Goal: Task Accomplishment & Management: Manage account settings

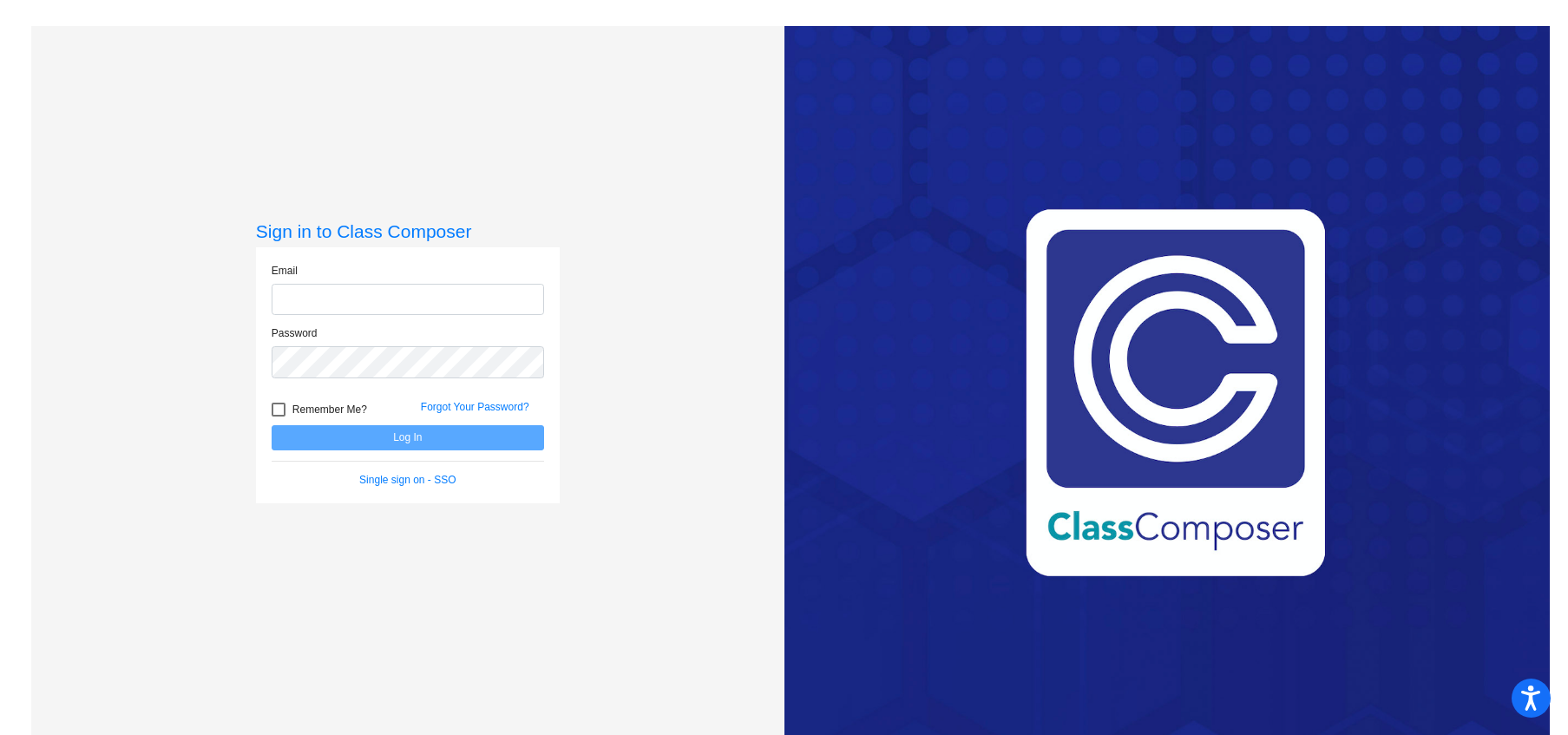
click at [371, 305] on input "email" at bounding box center [407, 300] width 272 height 32
type input "dana.addington@cpschools.com"
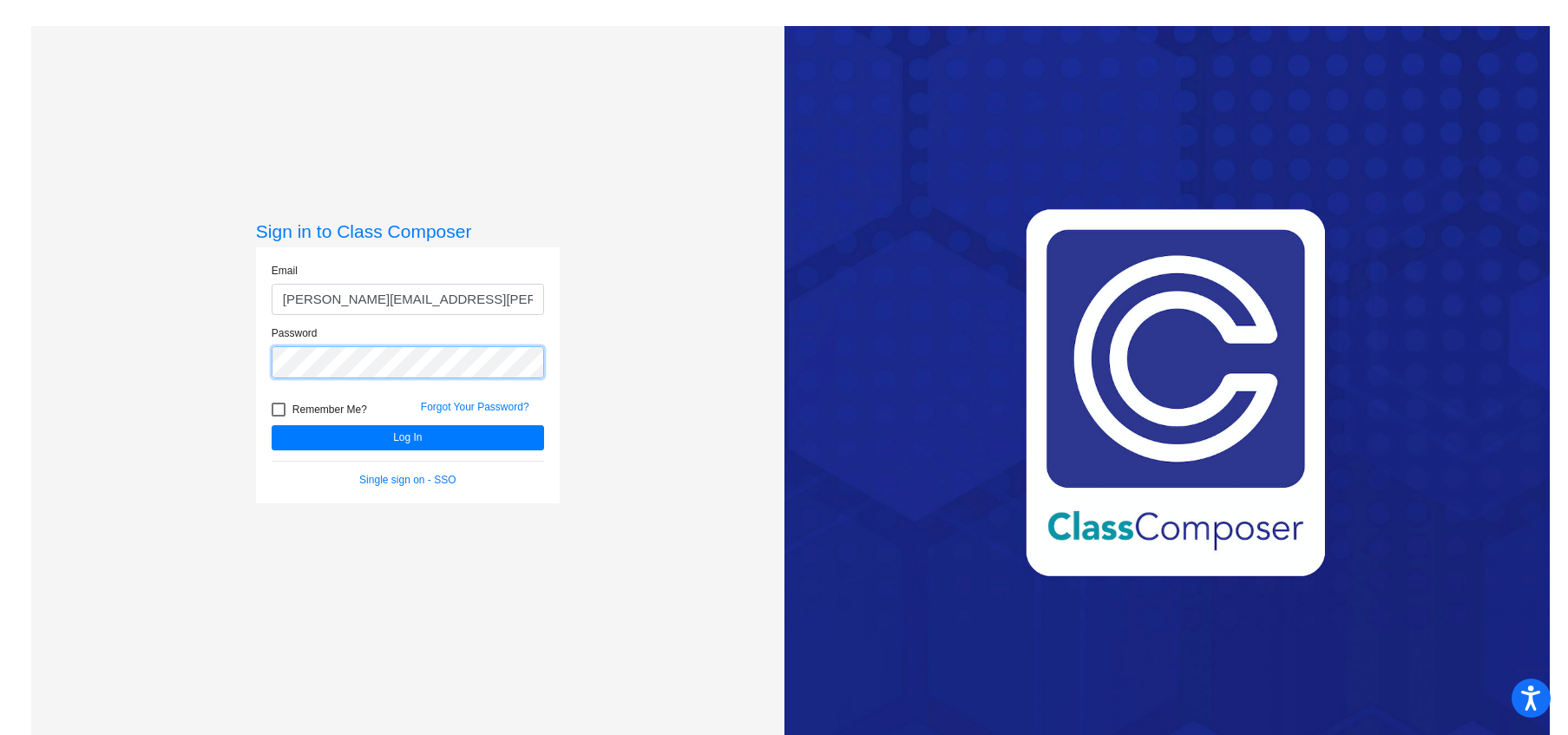
click at [272, 425] on button "Log In" at bounding box center [407, 438] width 272 height 25
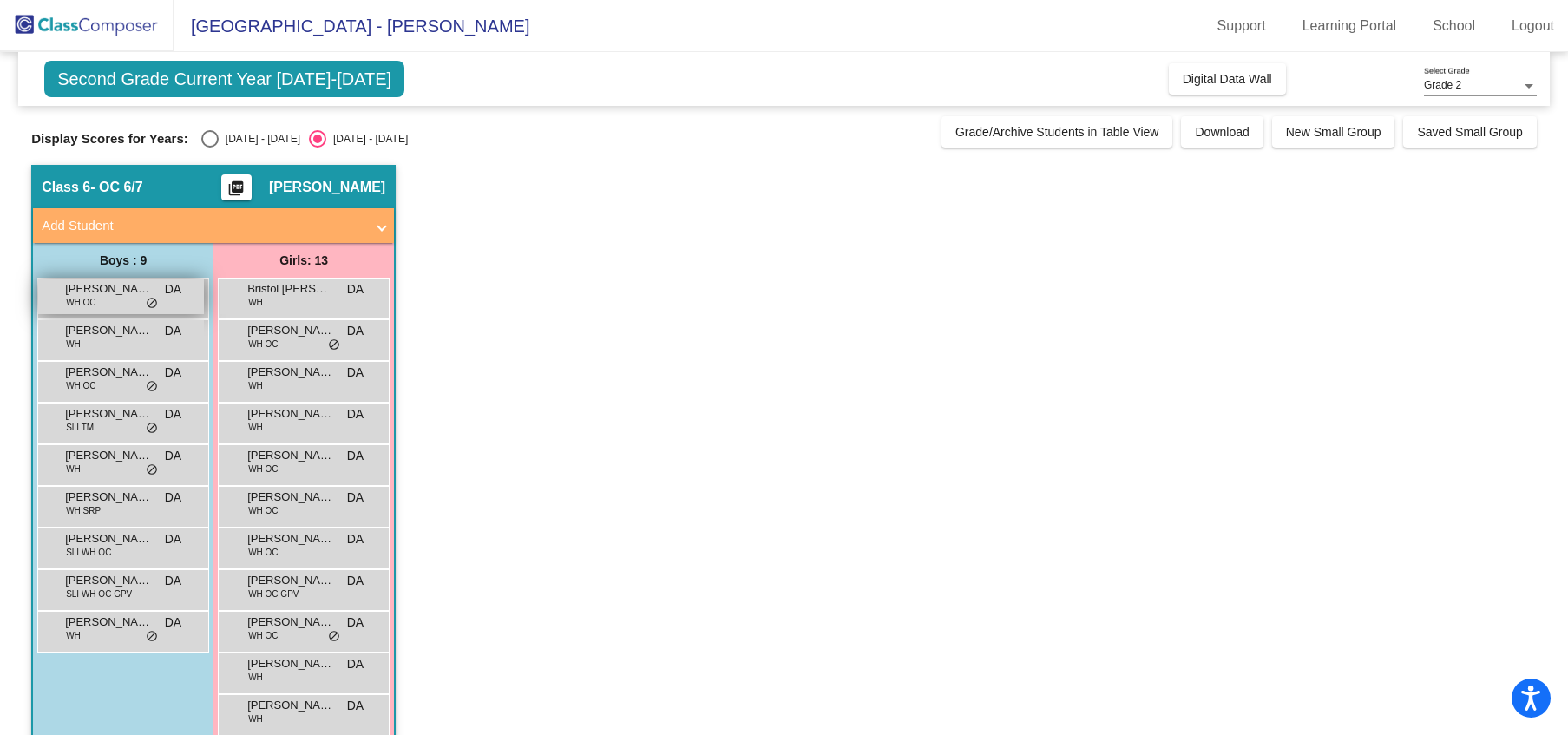
click at [137, 305] on div "Andrew Deighan WH OC DA lock do_not_disturb_alt" at bounding box center [120, 295] width 165 height 35
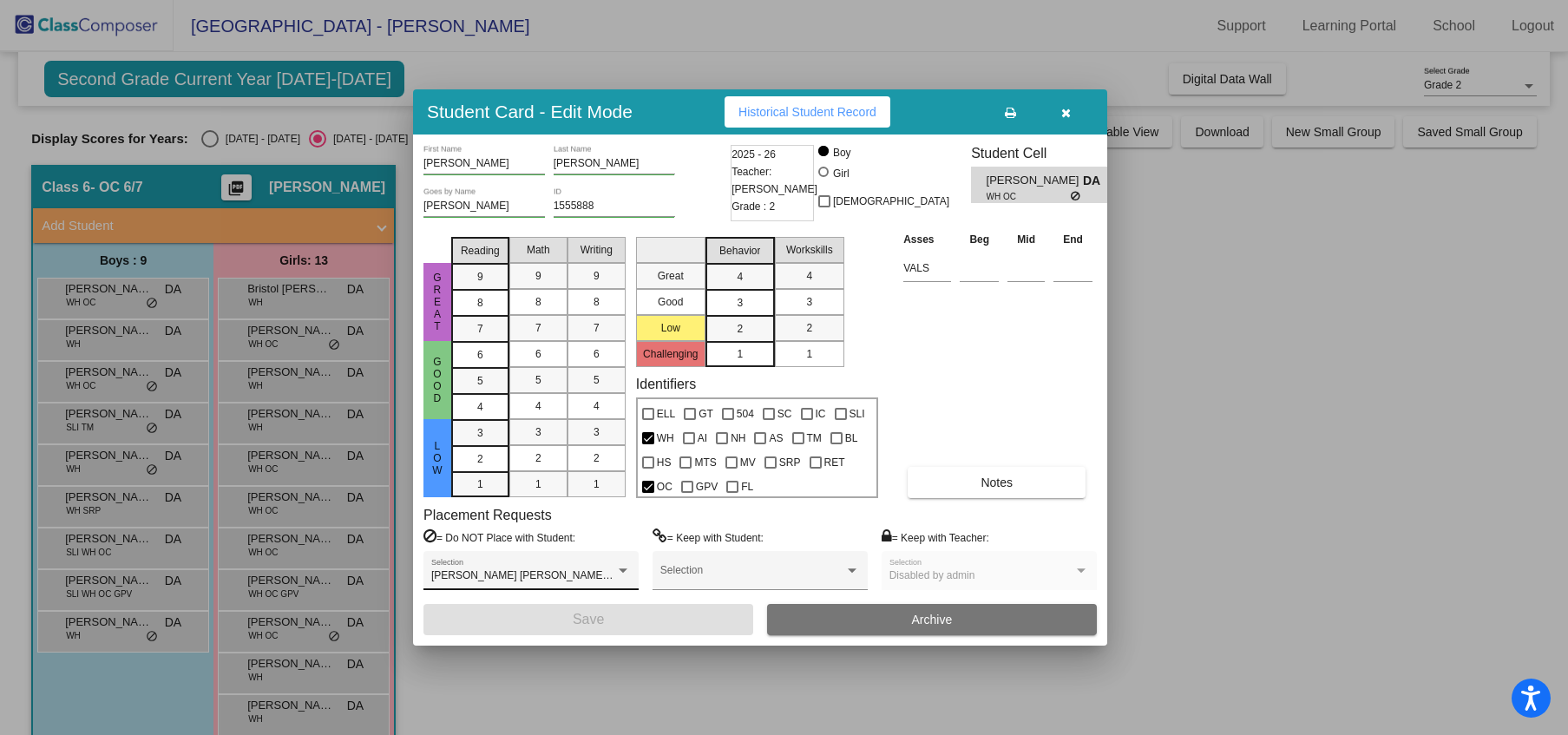
click at [622, 577] on div at bounding box center [623, 571] width 15 height 12
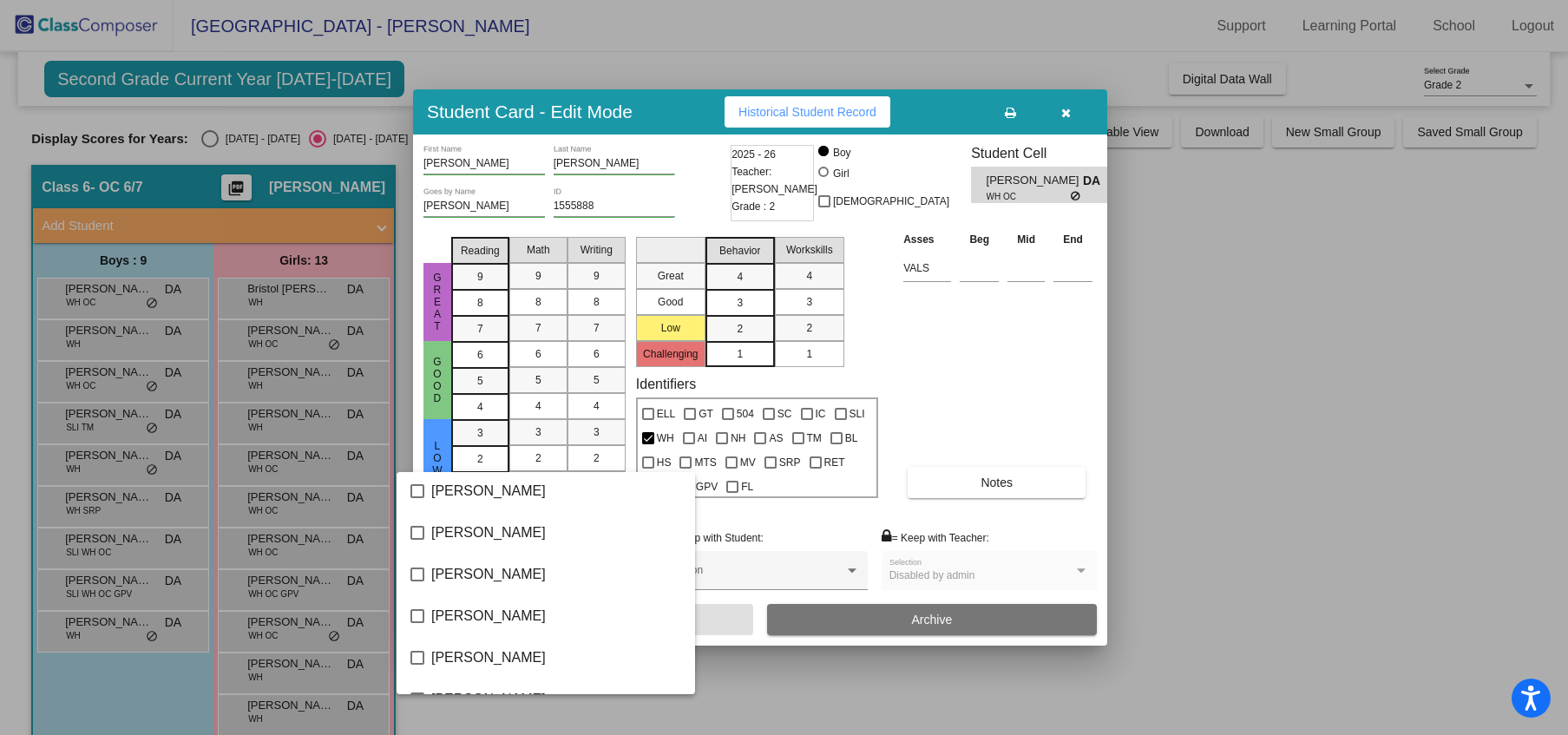
scroll to position [4069, 0]
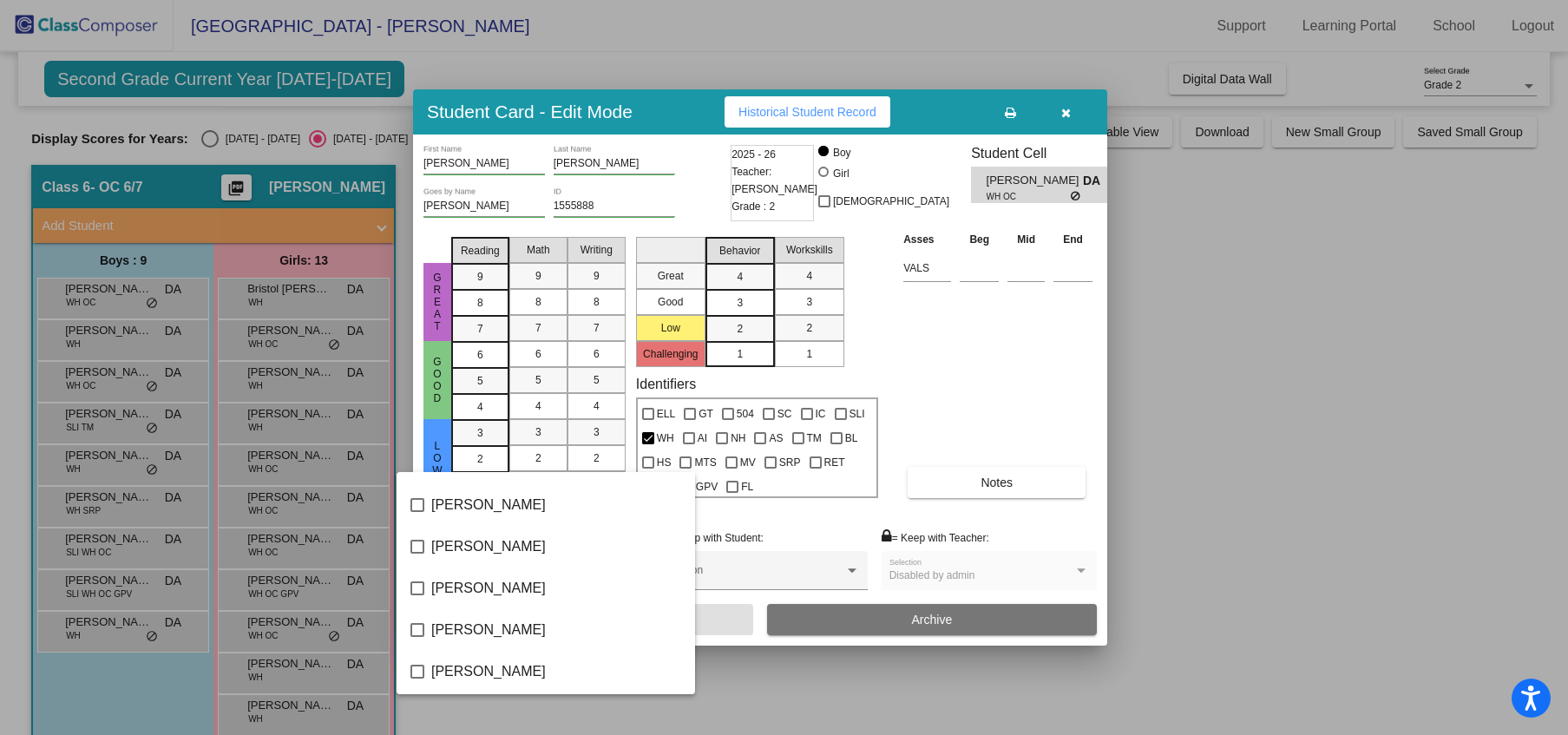
click at [1024, 373] on div at bounding box center [784, 367] width 1568 height 735
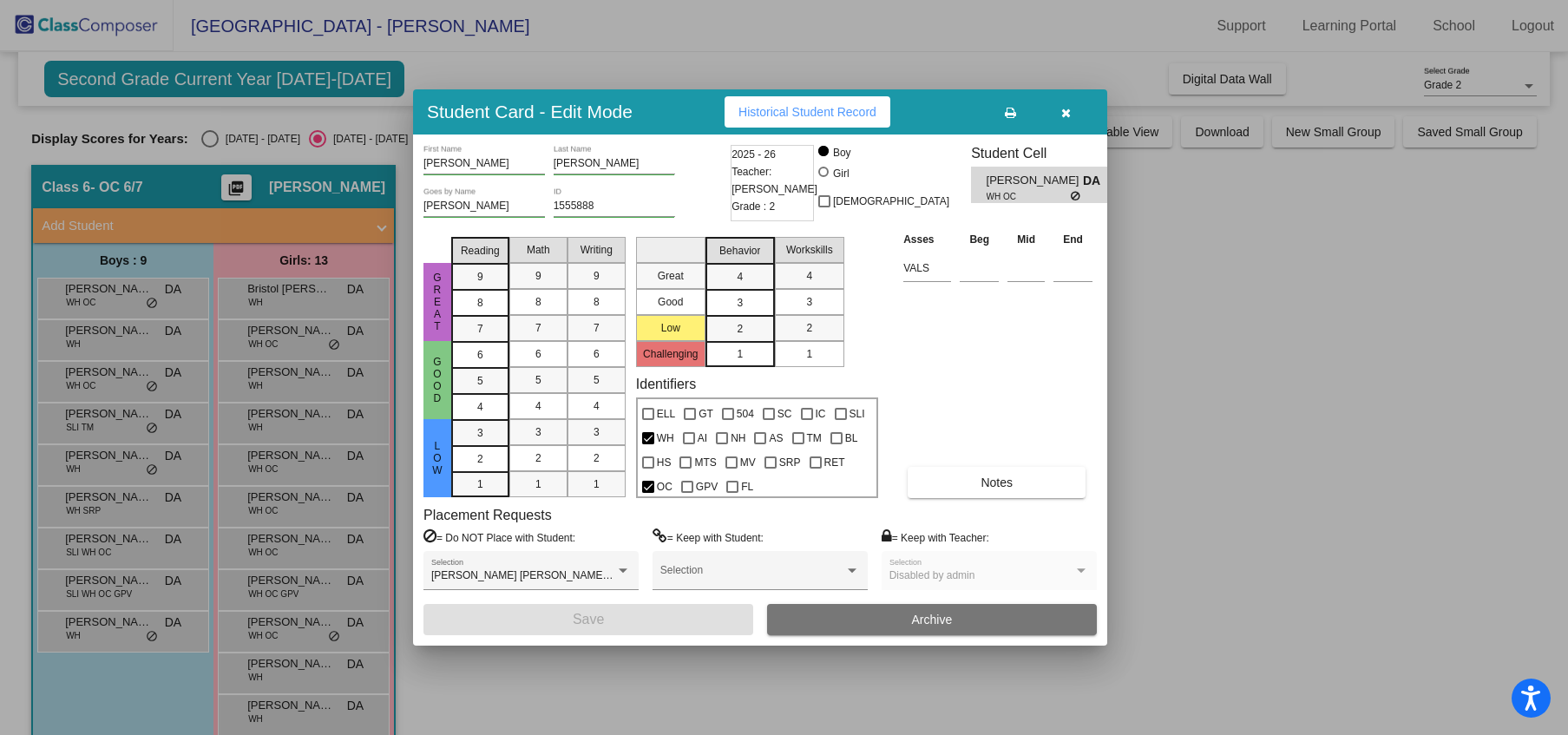
click at [1027, 420] on div "Asses Beg Mid End VALS Notes" at bounding box center [997, 364] width 198 height 268
click at [1069, 107] on icon "button" at bounding box center [1066, 113] width 10 height 12
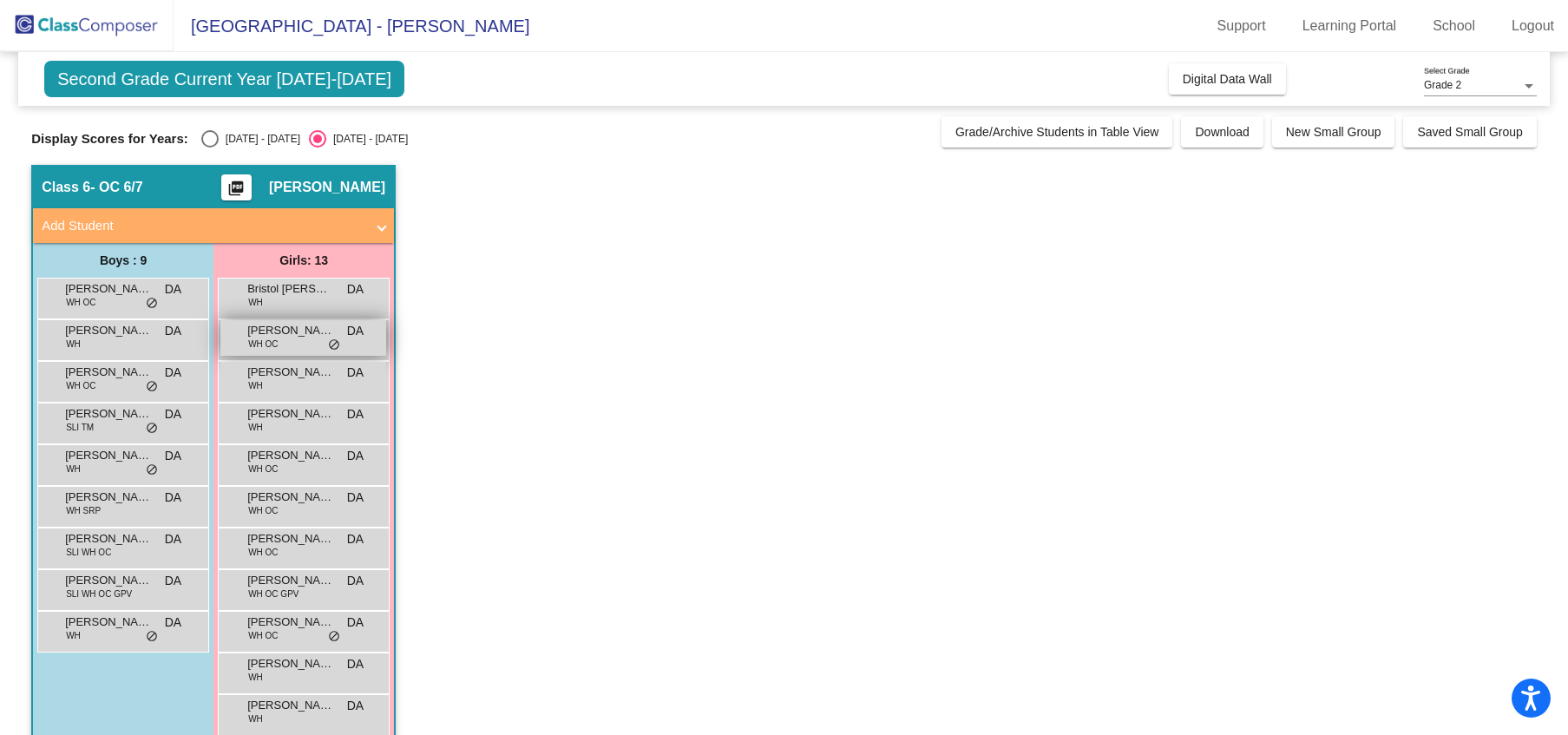
click at [359, 332] on span "DA" at bounding box center [355, 331] width 16 height 18
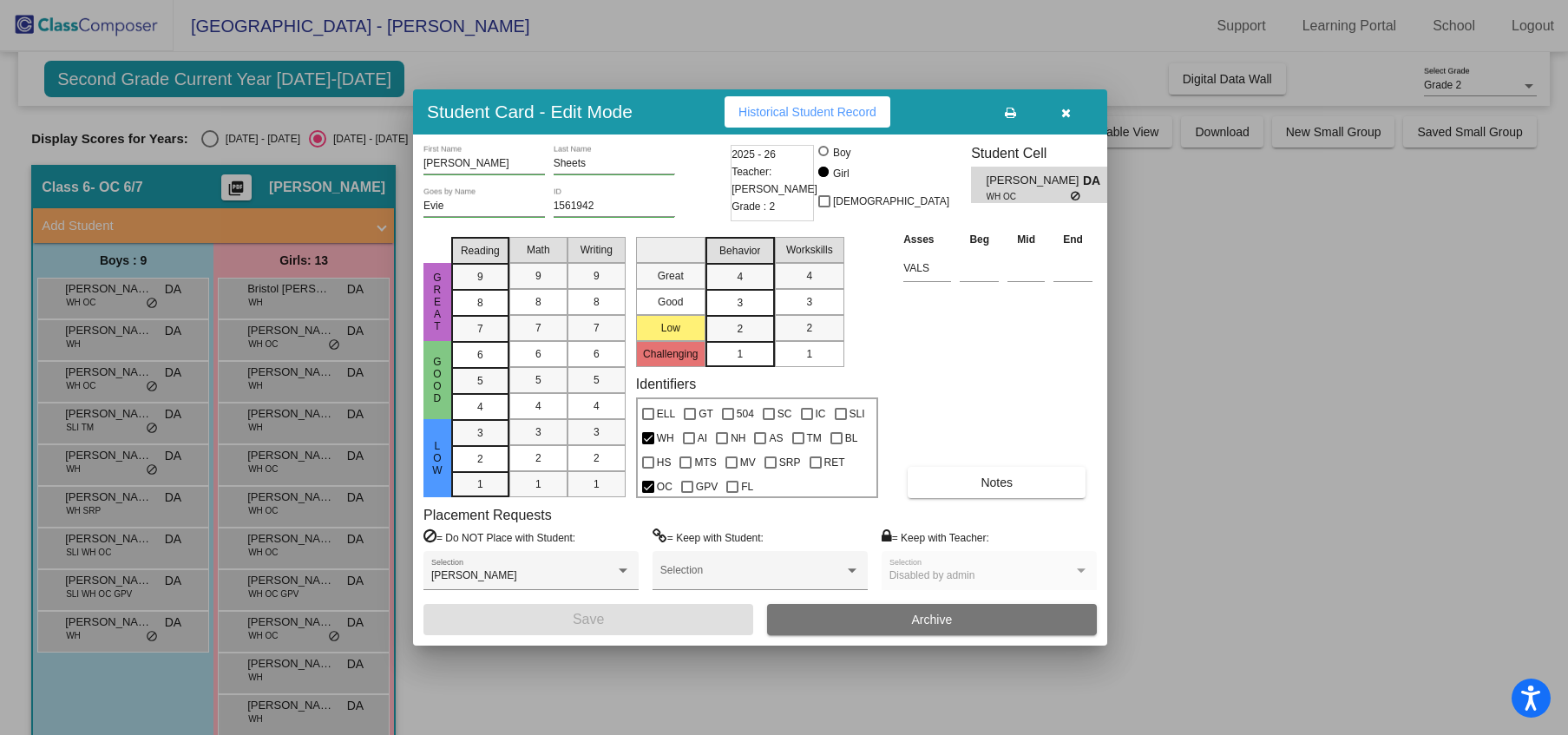
click at [1058, 98] on button "button" at bounding box center [1066, 112] width 55 height 32
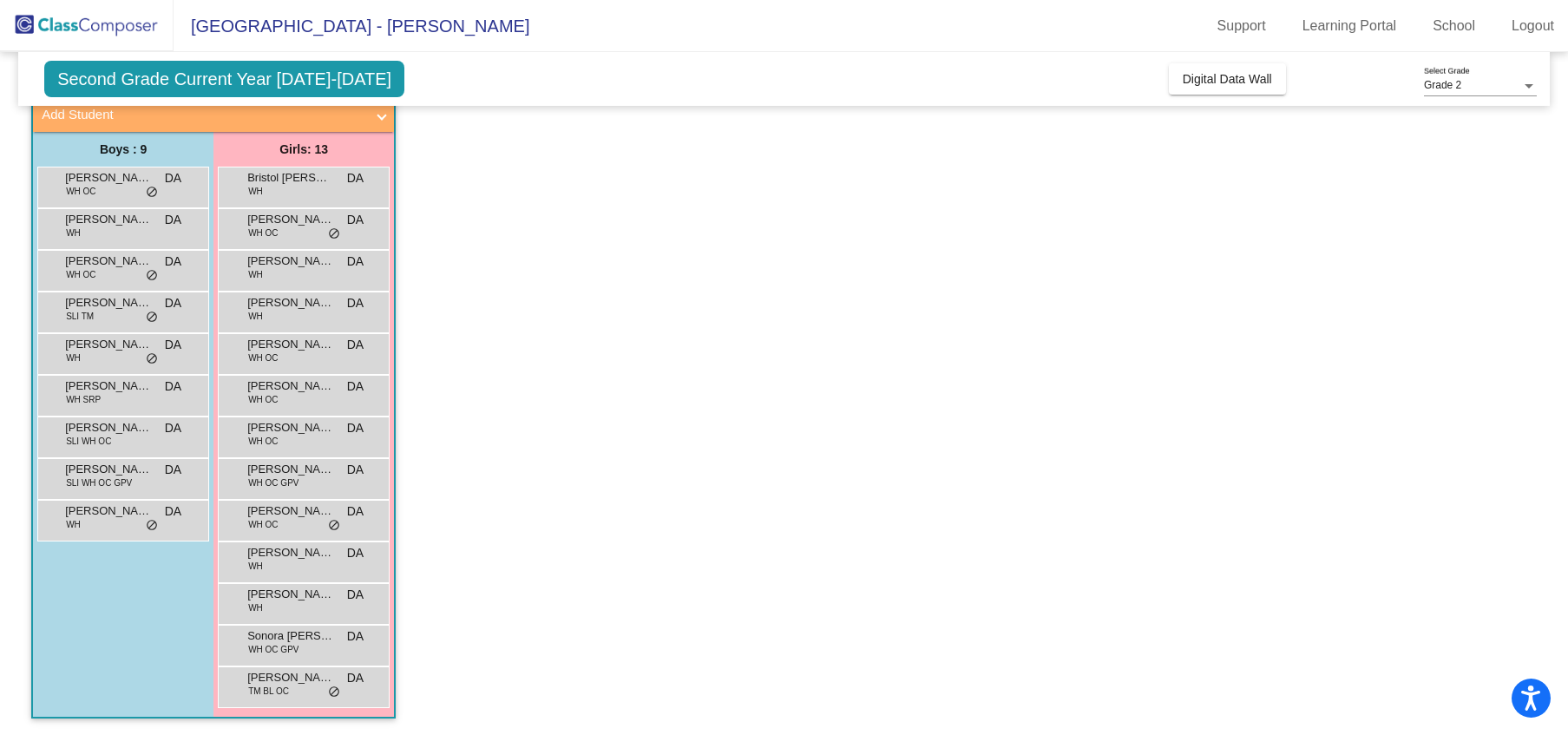
scroll to position [109, 0]
click at [307, 681] on span "[PERSON_NAME]" at bounding box center [291, 680] width 87 height 17
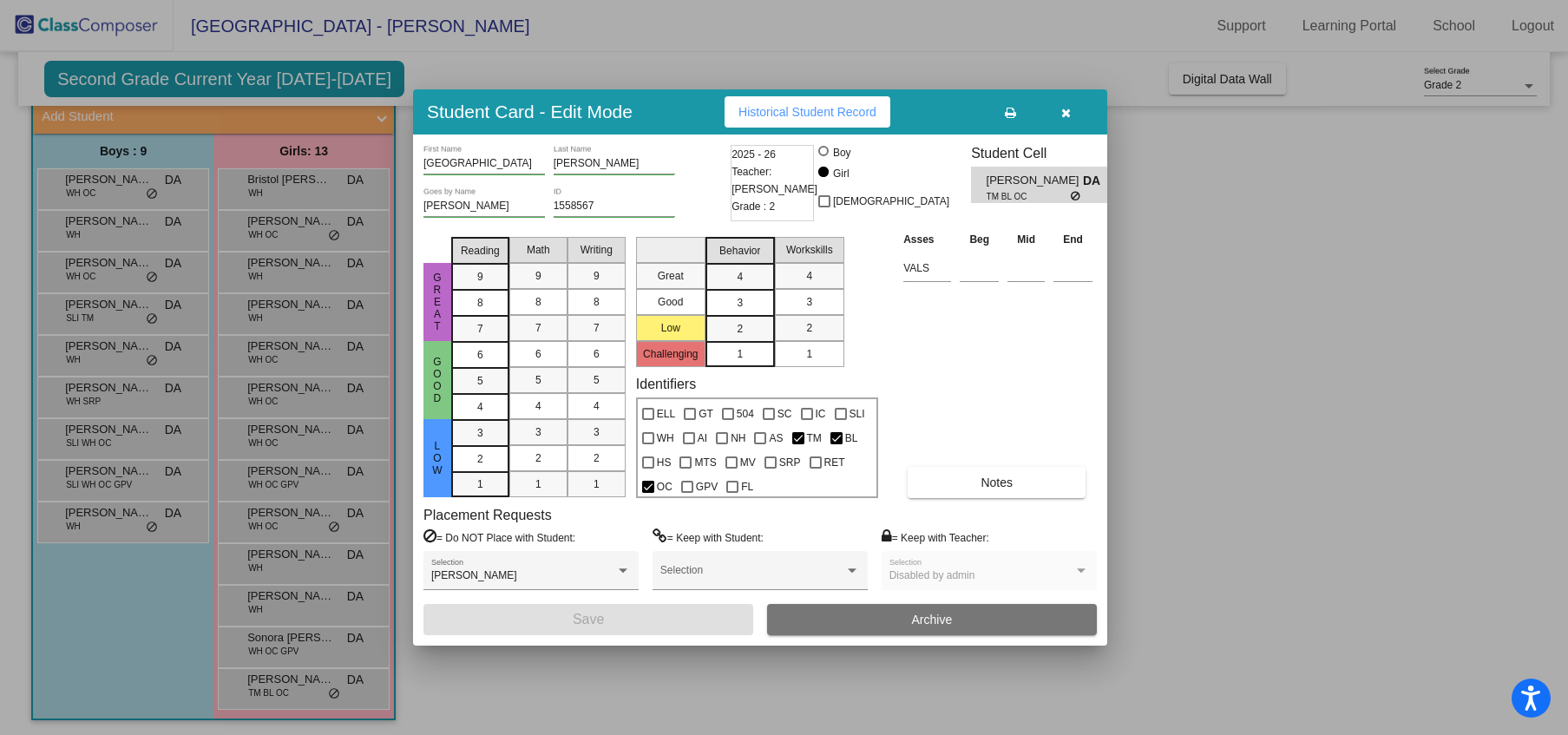
click at [1069, 107] on icon "button" at bounding box center [1066, 113] width 10 height 12
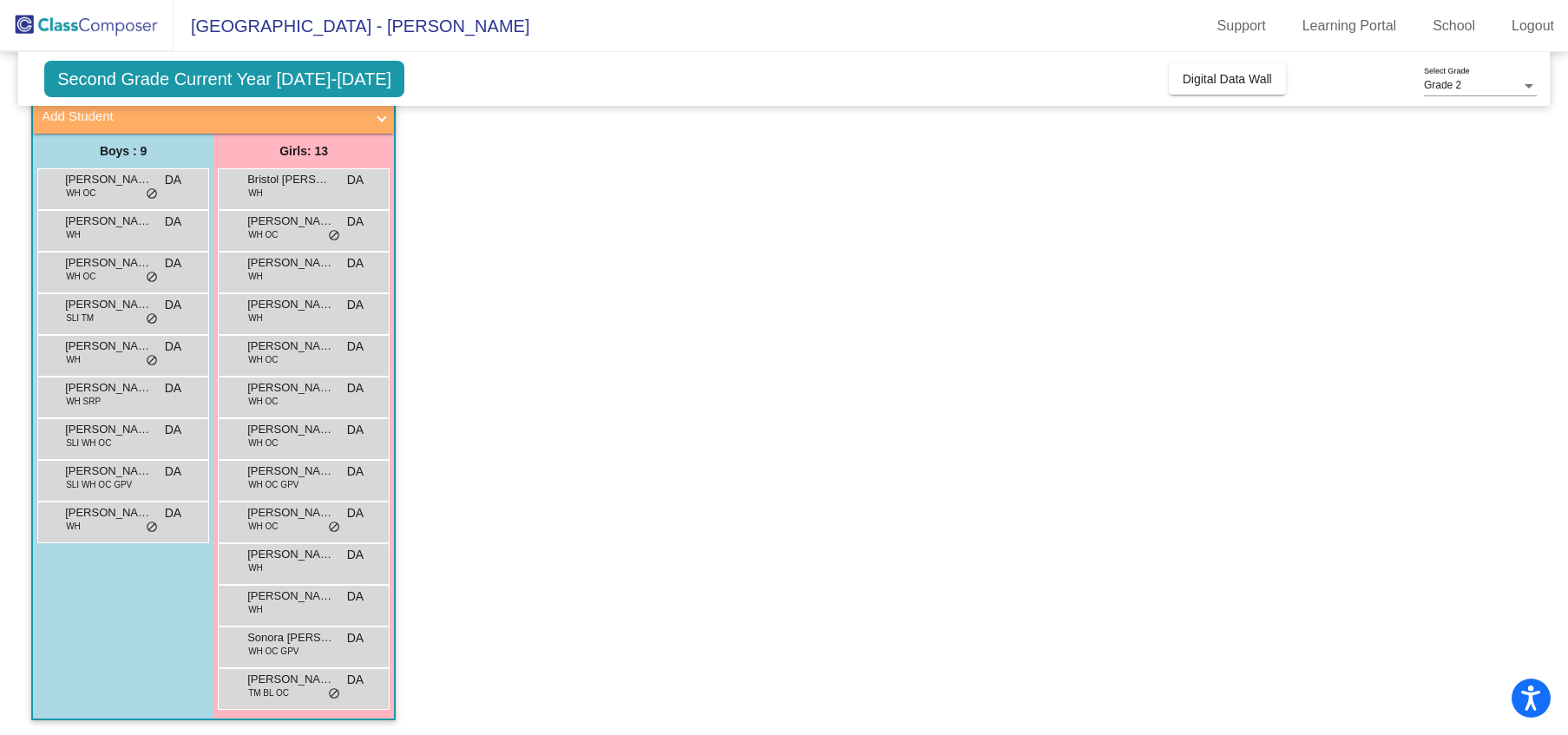
scroll to position [0, 0]
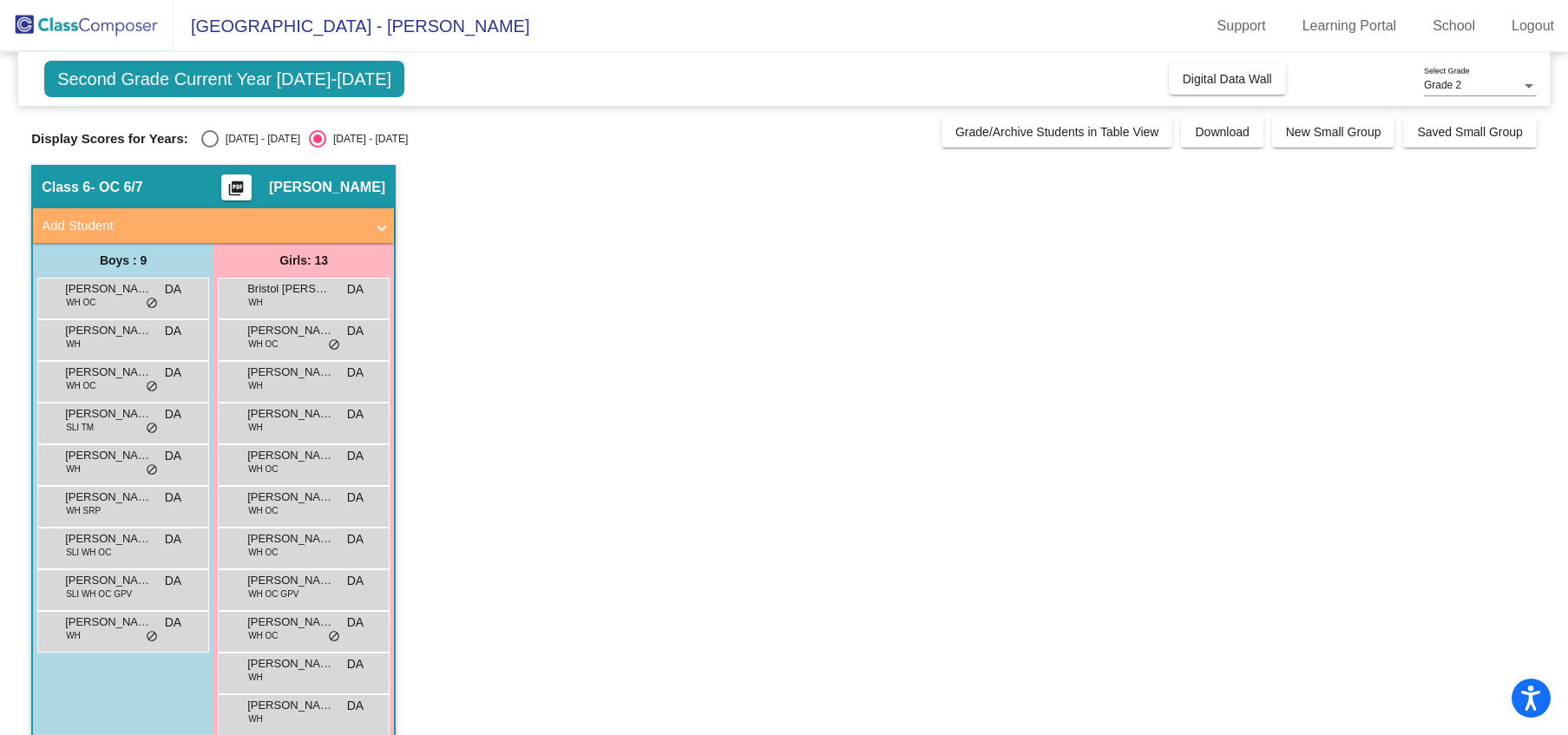
click at [315, 136] on div "Select an option" at bounding box center [317, 139] width 9 height 9
click at [316, 147] on input "[DATE] - [DATE]" at bounding box center [316, 147] width 1 height 1
click at [1196, 135] on span "Download" at bounding box center [1222, 132] width 54 height 14
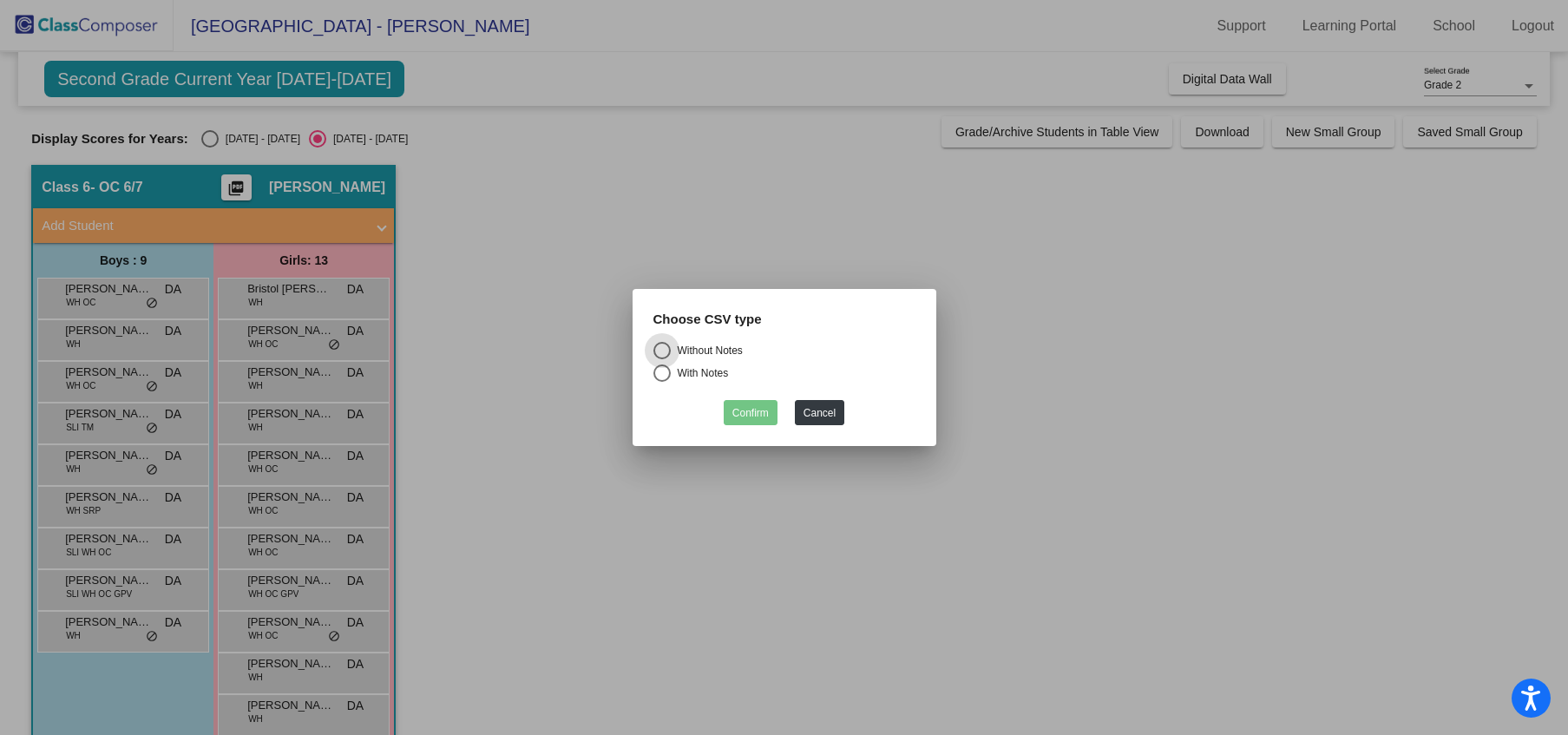
click at [664, 372] on div "Select an option" at bounding box center [662, 373] width 17 height 17
click at [663, 381] on input "With Notes" at bounding box center [662, 381] width 1 height 1
radio input "true"
click at [745, 413] on button "Confirm" at bounding box center [751, 412] width 54 height 25
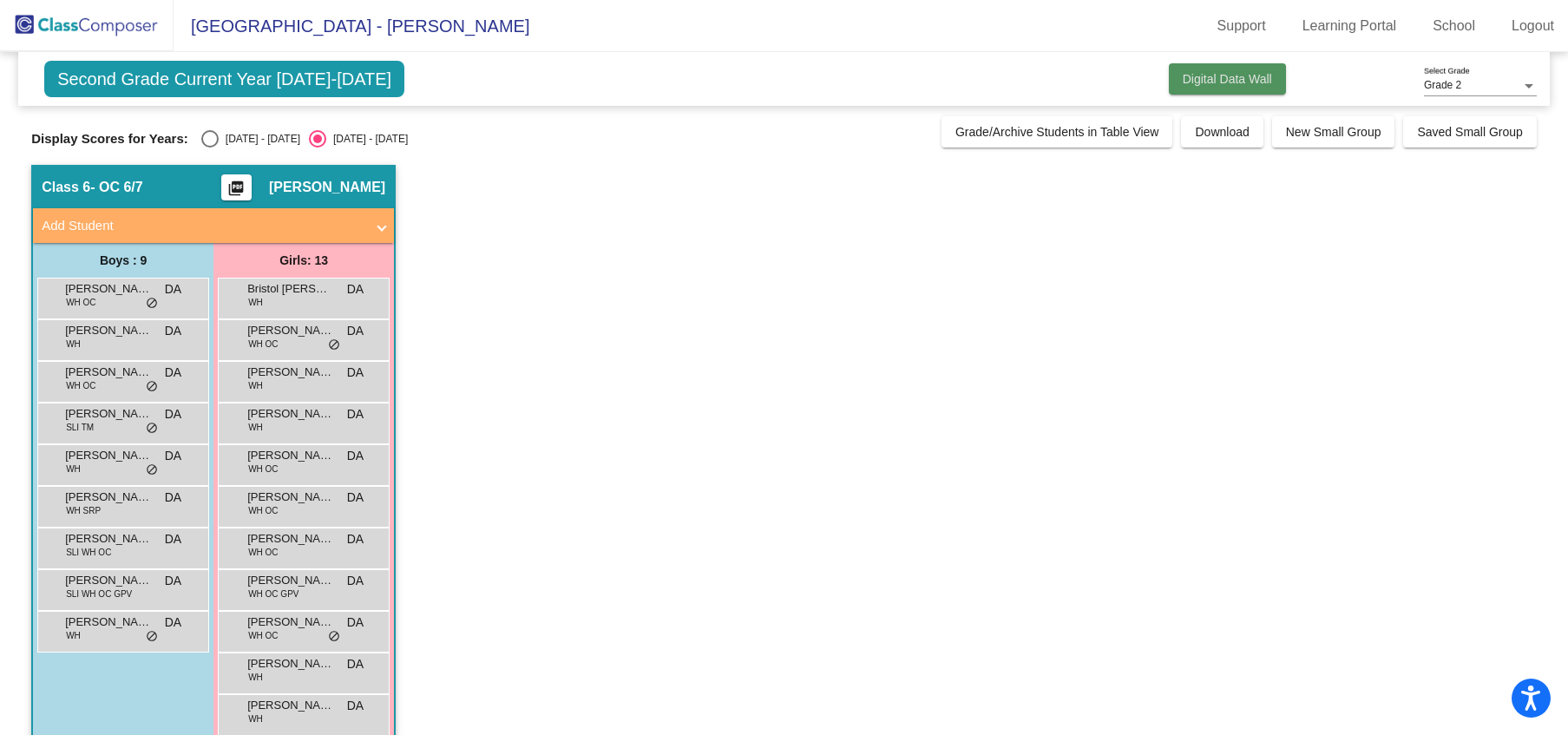
click at [1246, 82] on span "Digital Data Wall" at bounding box center [1227, 78] width 89 height 14
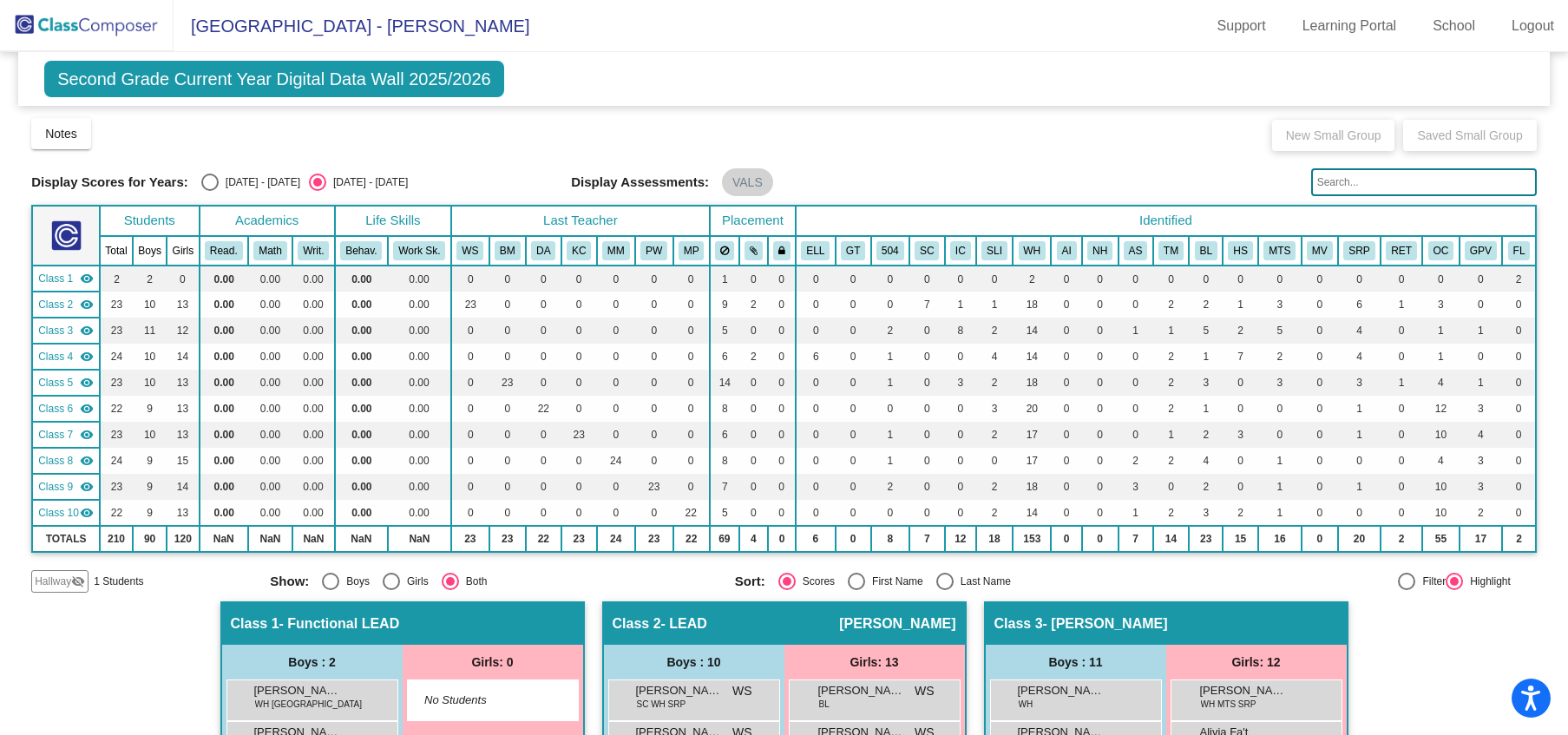
click at [54, 443] on span "Class 7" at bounding box center [55, 435] width 34 height 15
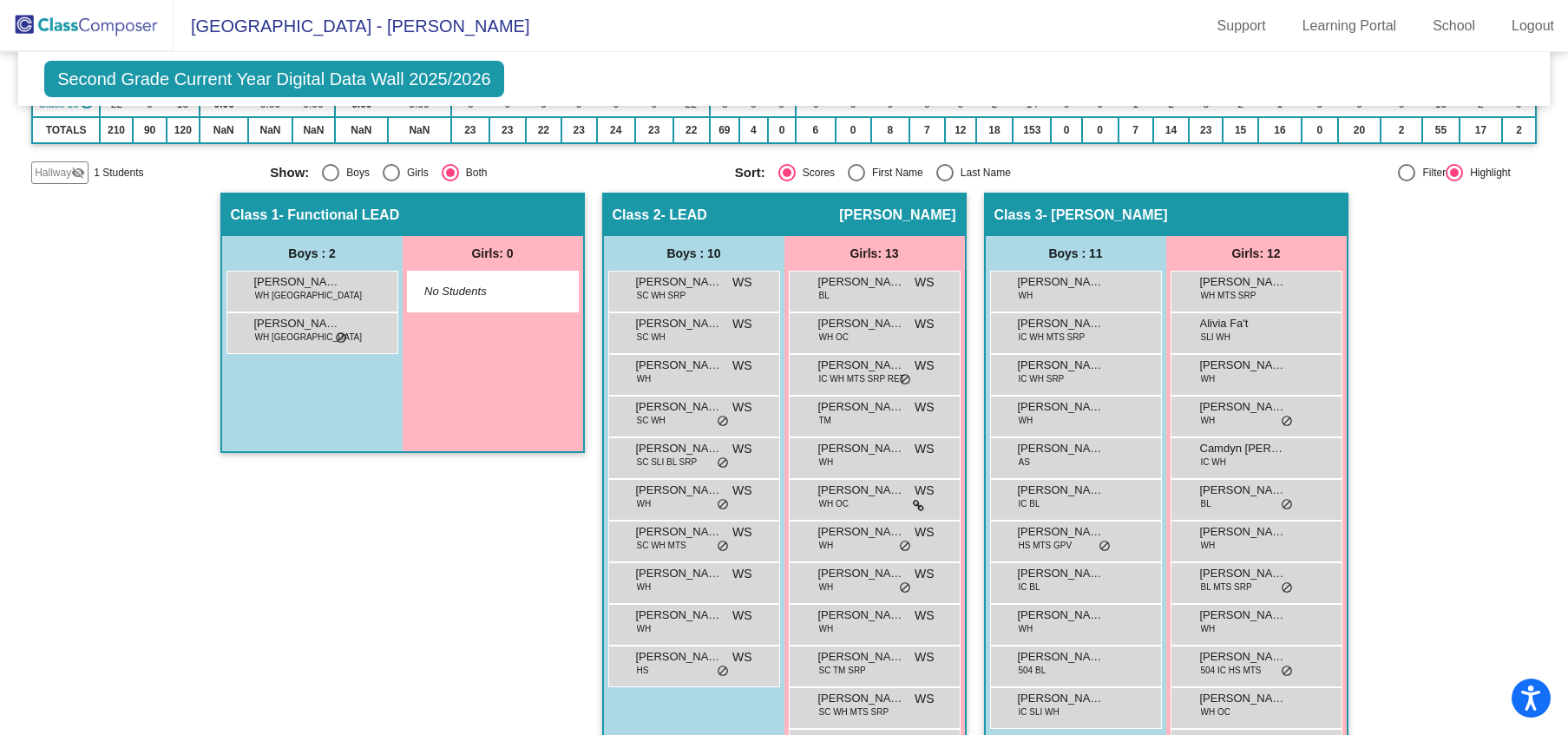
scroll to position [0, 105]
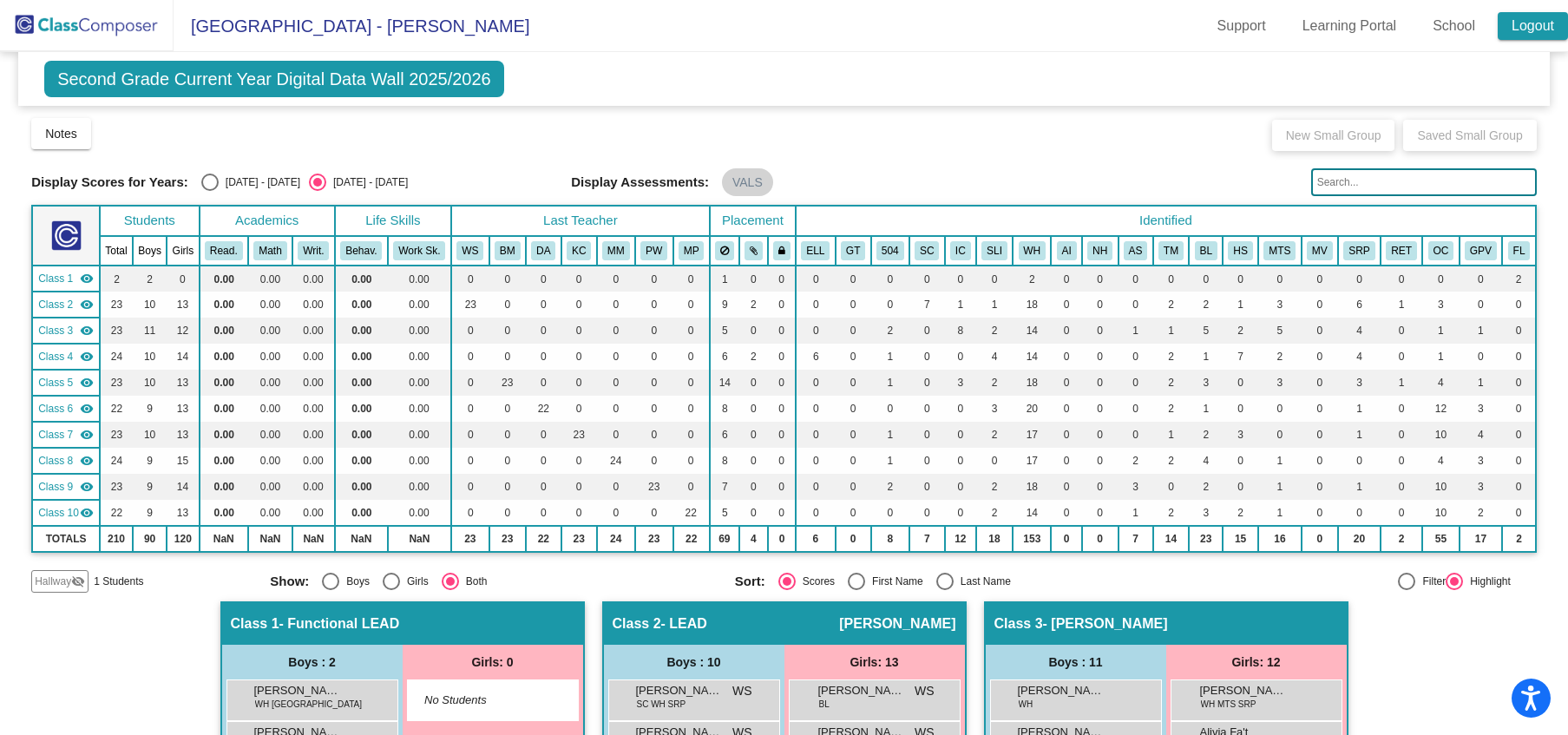
click at [1530, 21] on link "Logout" at bounding box center [1534, 26] width 71 height 28
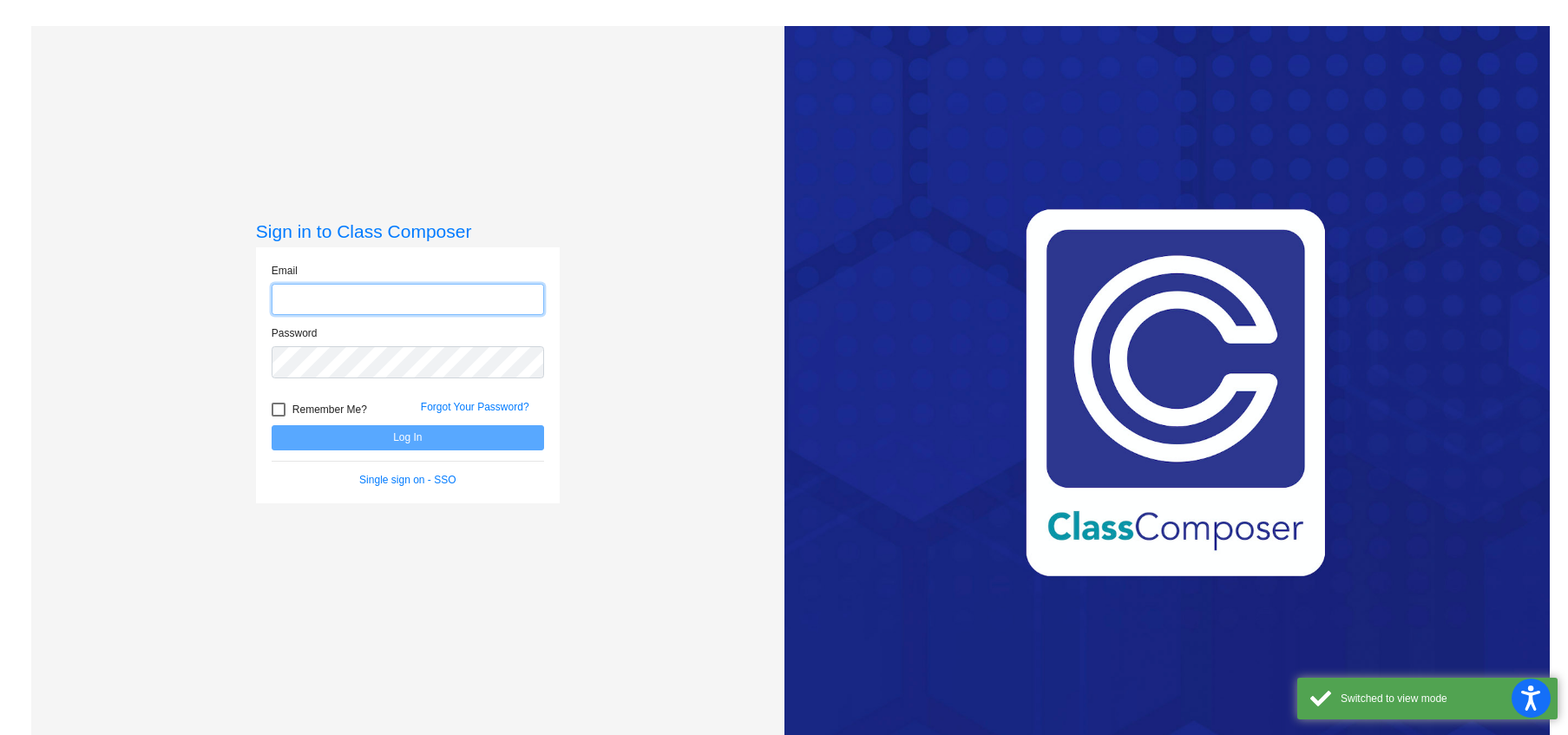
click at [324, 296] on input "email" at bounding box center [407, 300] width 272 height 32
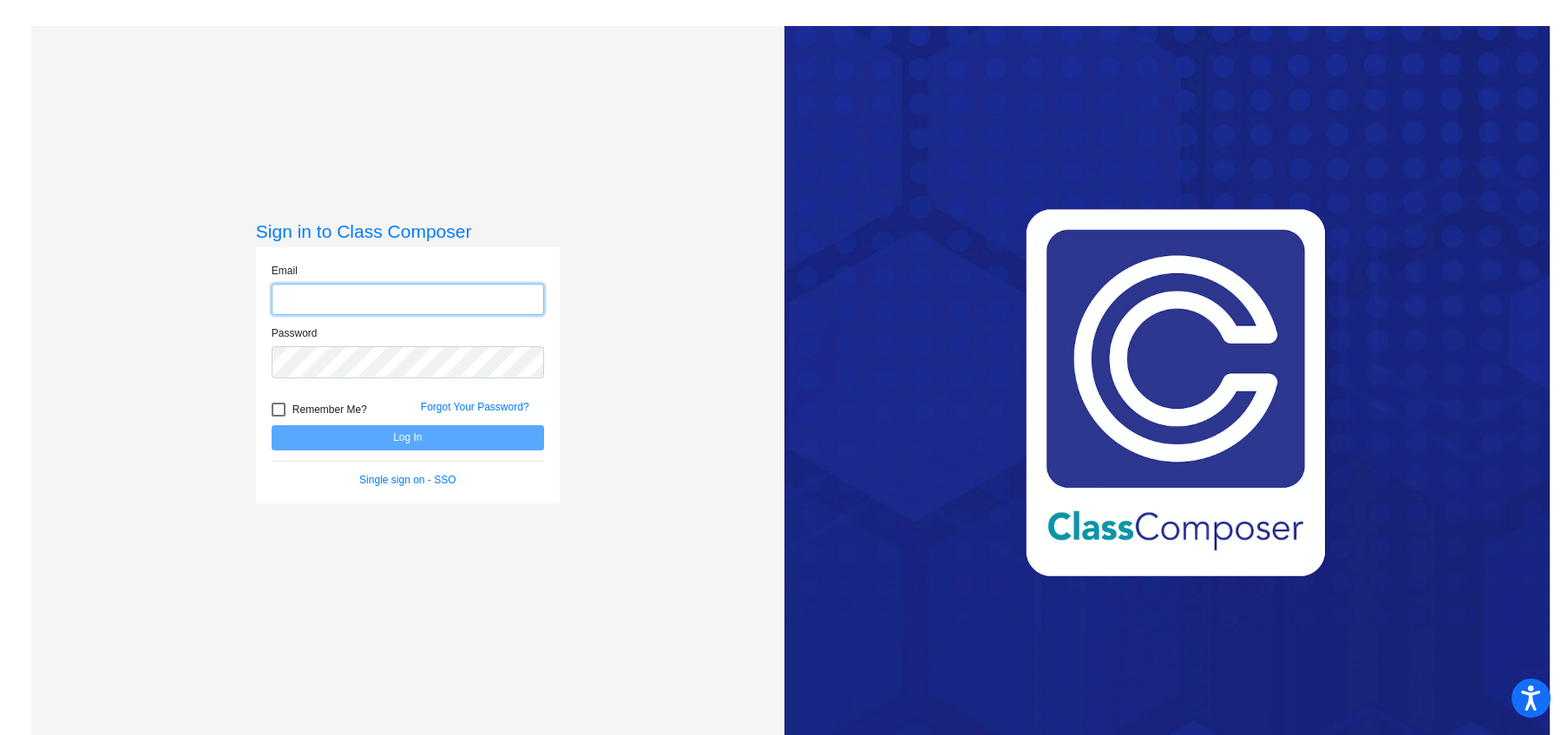
type input "dana.addington@cpschools.com"
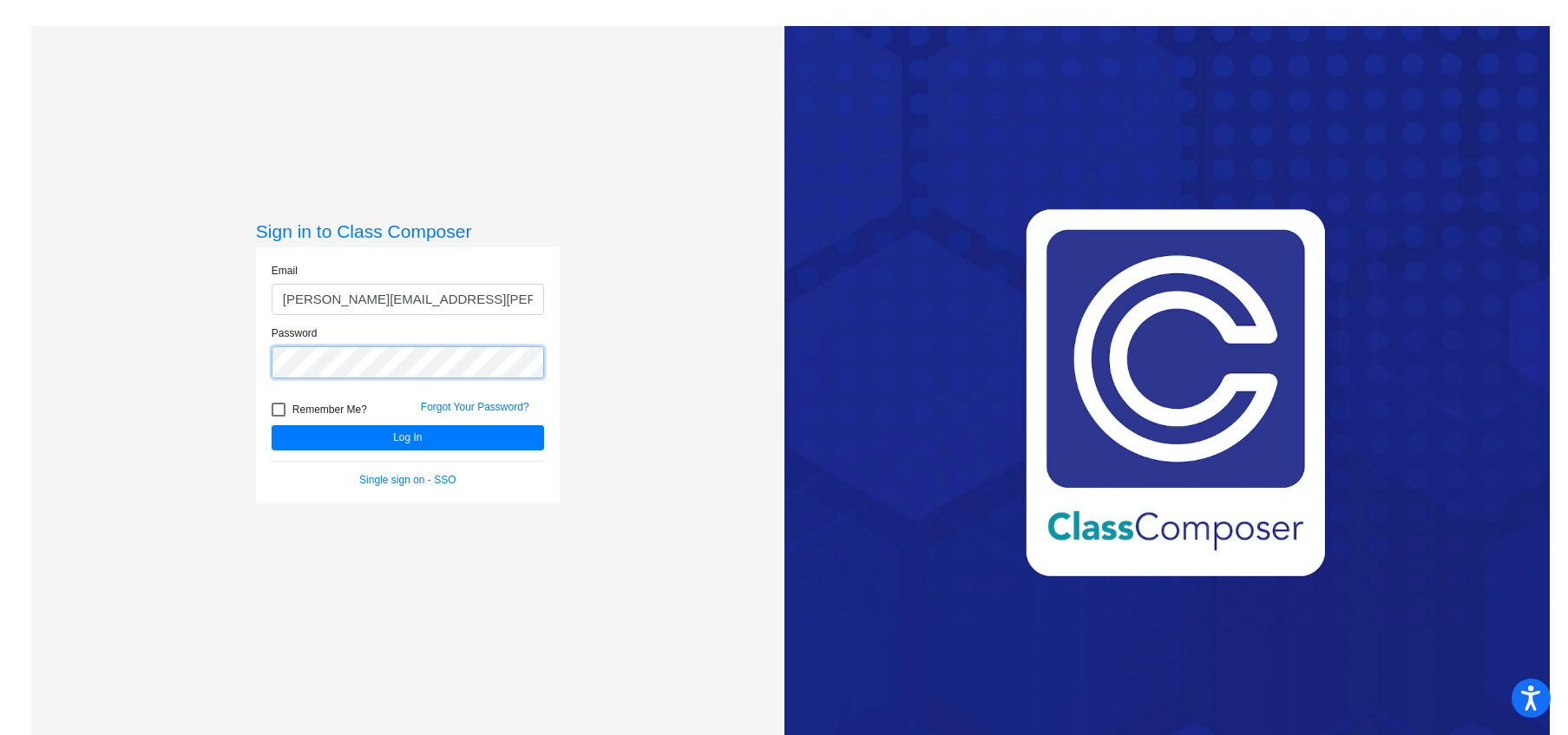
click at [272, 425] on button "Log In" at bounding box center [407, 438] width 272 height 25
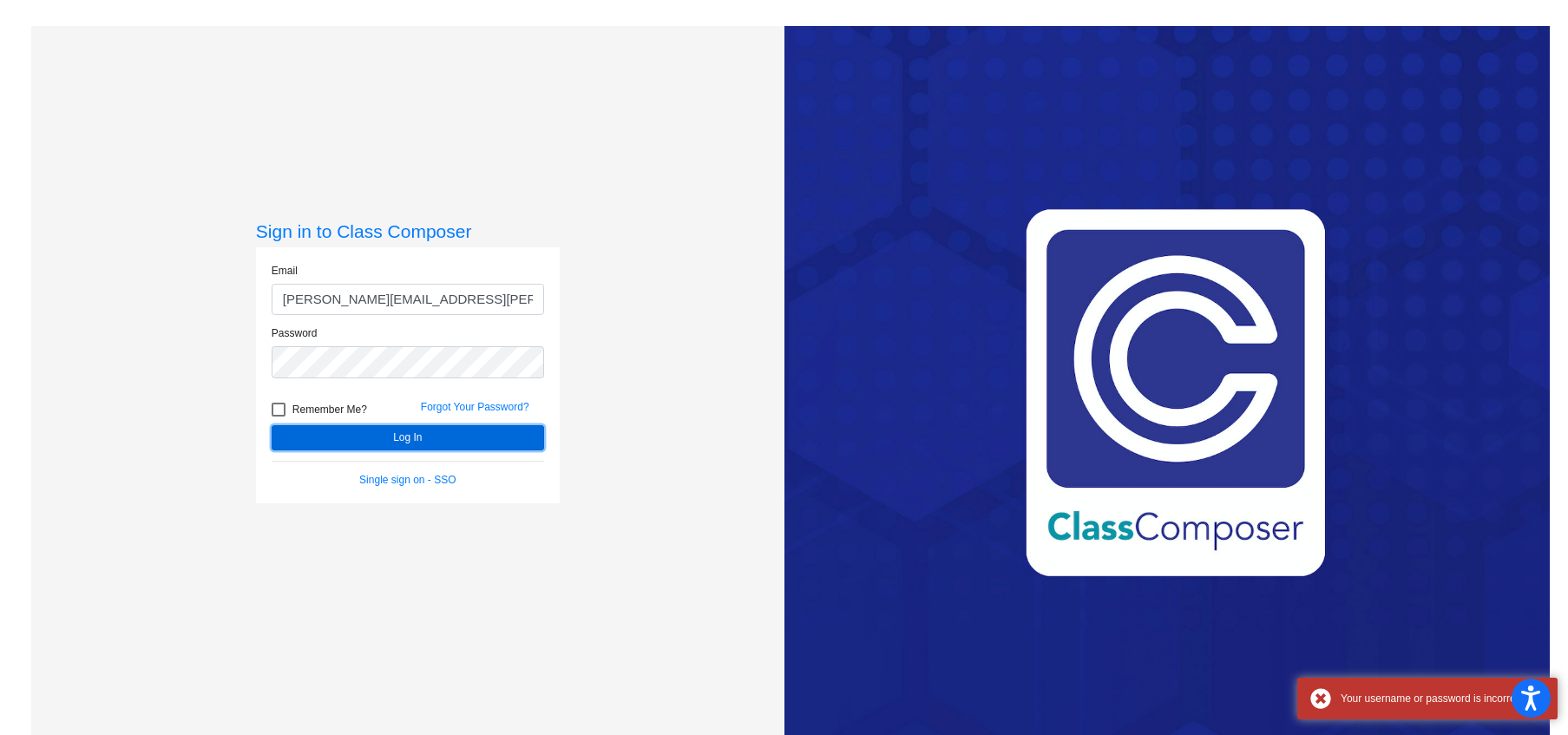
click at [409, 450] on button "Log In" at bounding box center [407, 438] width 272 height 25
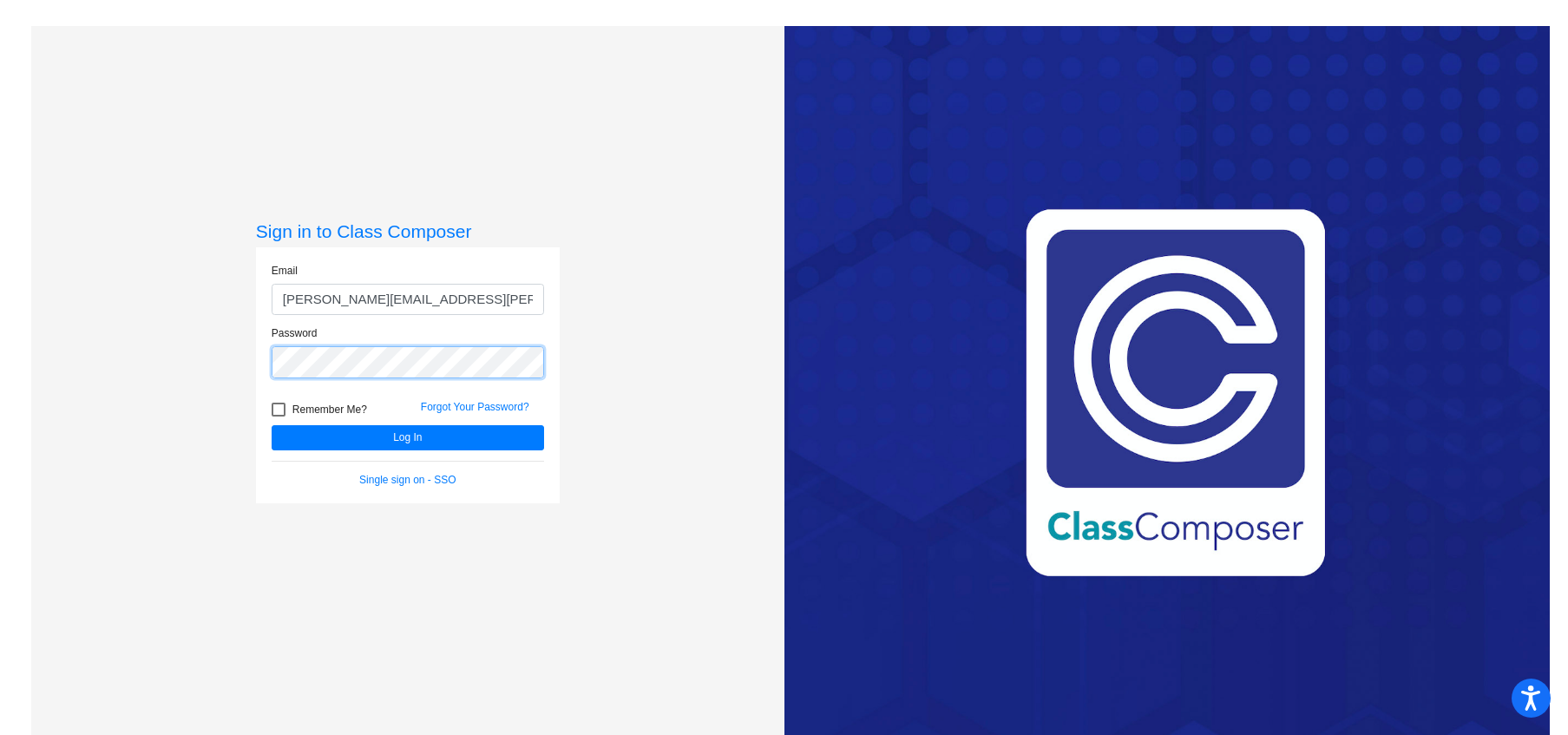
click at [250, 365] on div "Sign in to Class Composer Email dana.addington@cpschools.com Password Remember …" at bounding box center [407, 393] width 752 height 735
click at [272, 425] on button "Log In" at bounding box center [407, 438] width 272 height 25
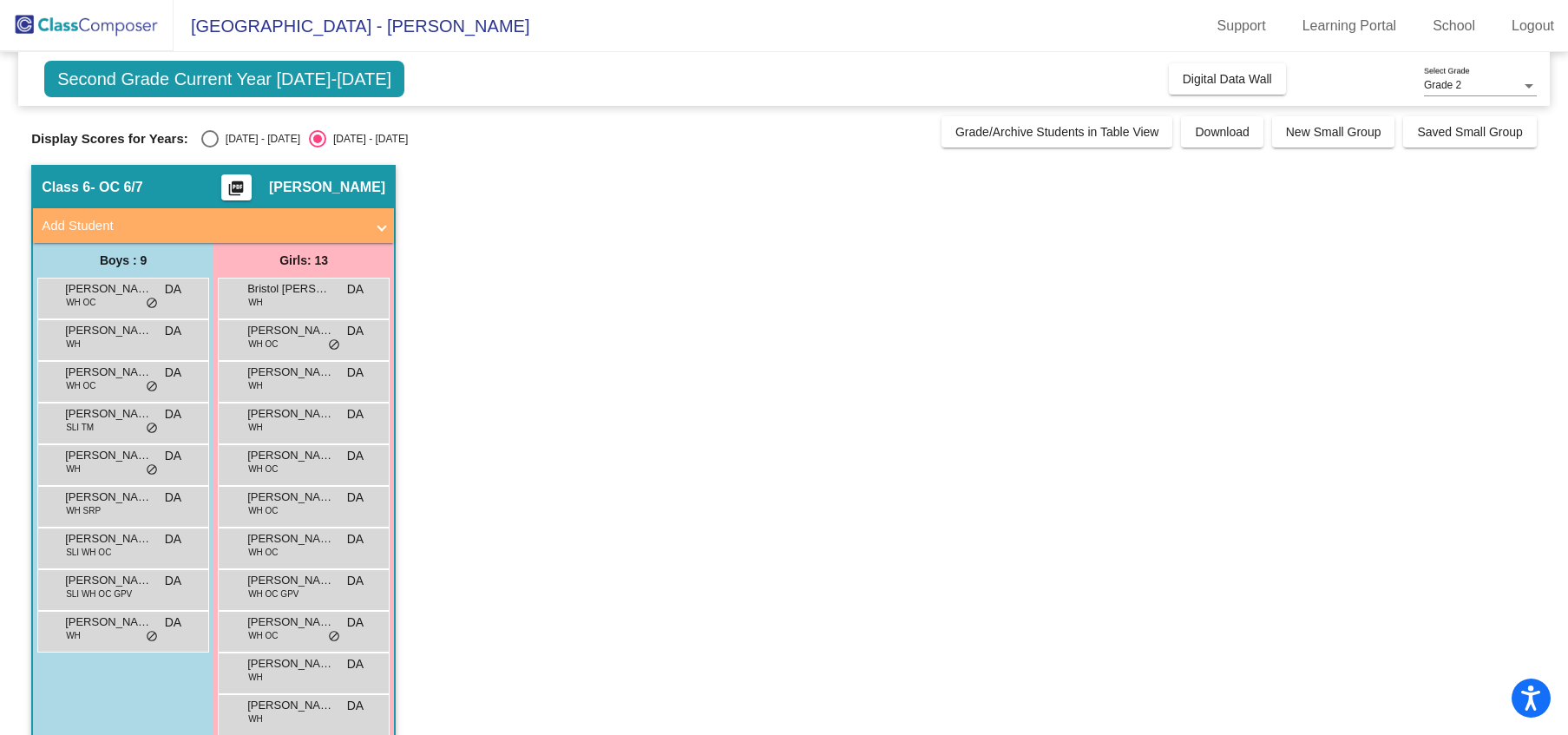
click at [382, 229] on span at bounding box center [381, 226] width 7 height 20
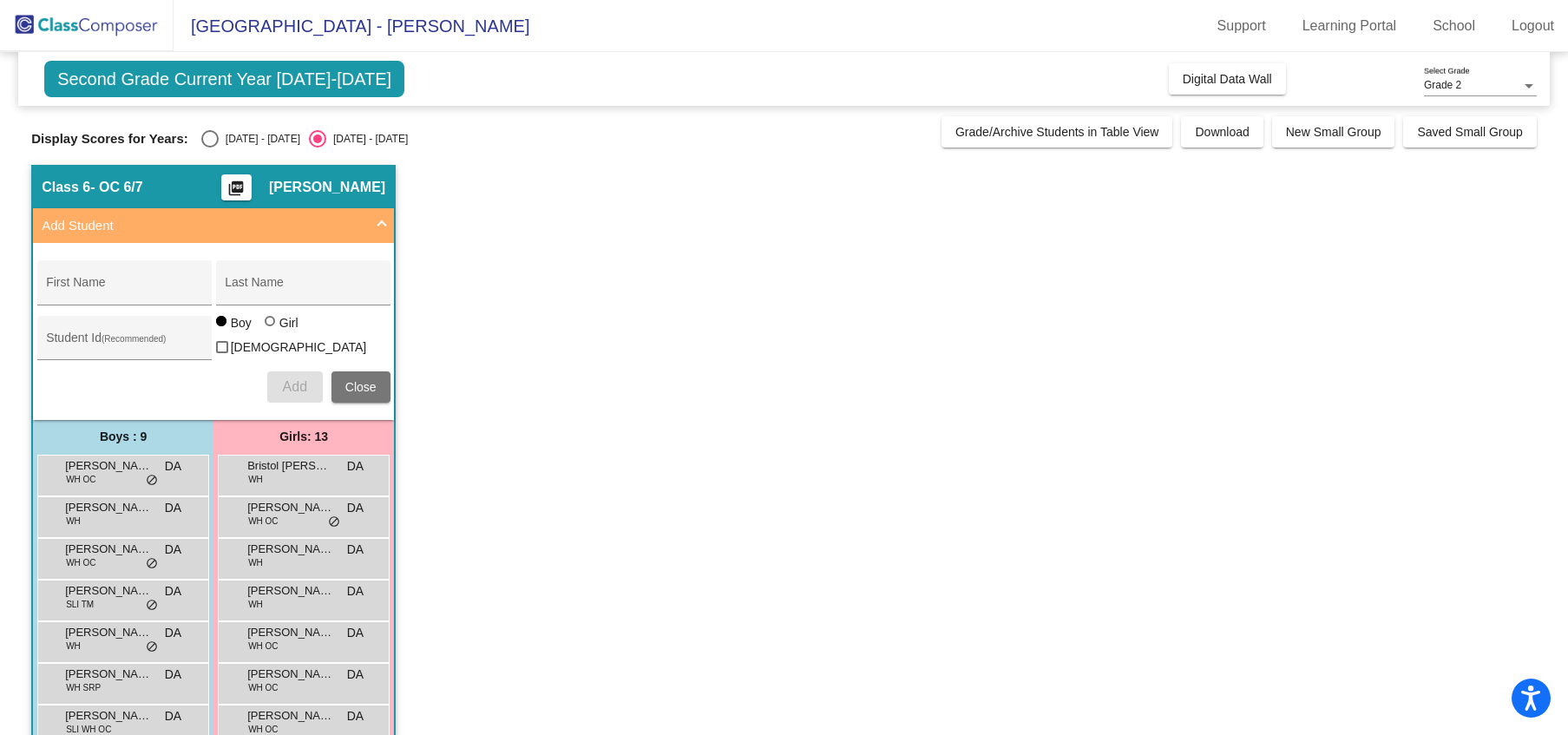
click at [382, 229] on span at bounding box center [381, 226] width 7 height 20
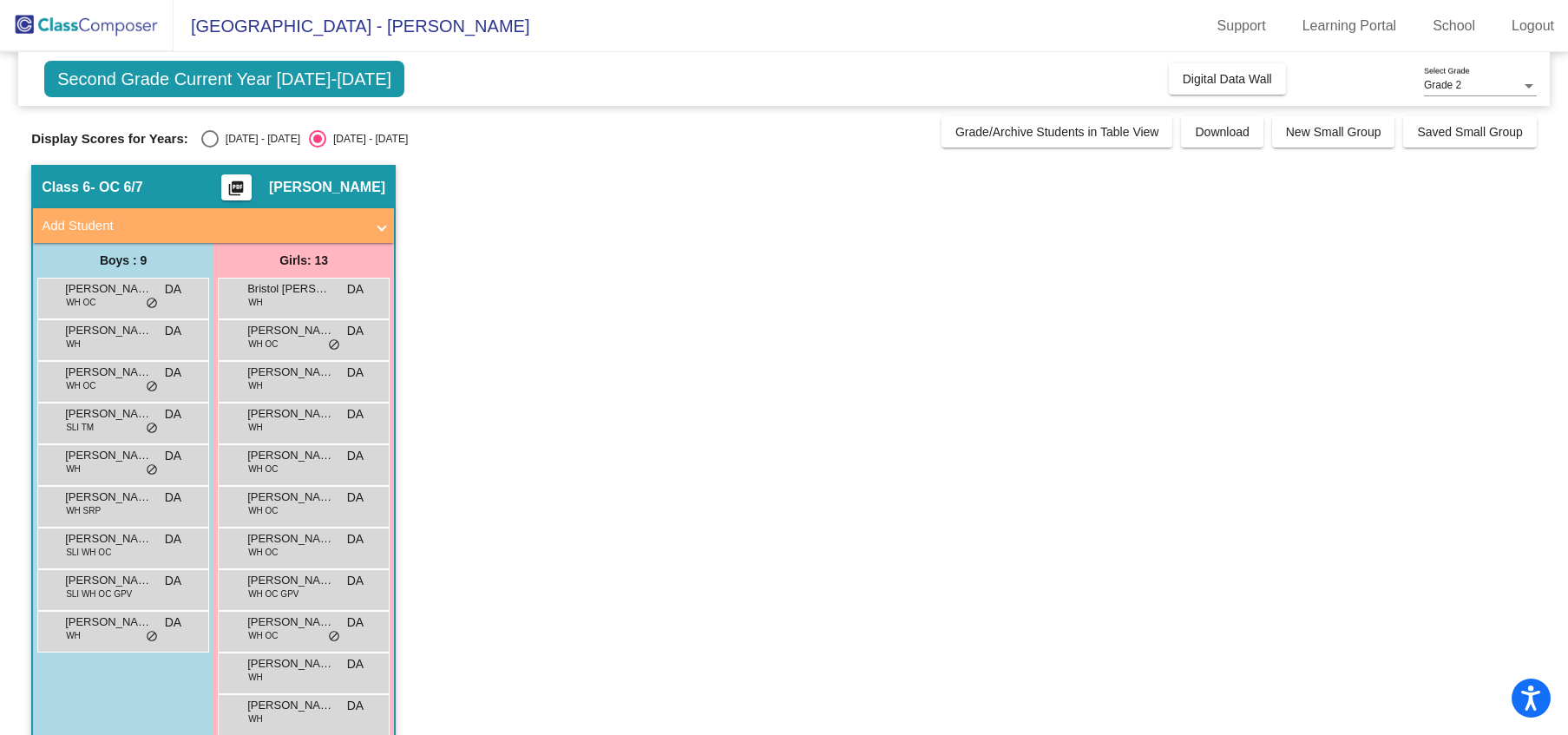
click at [247, 187] on mat-icon "picture_as_pdf" at bounding box center [236, 191] width 21 height 24
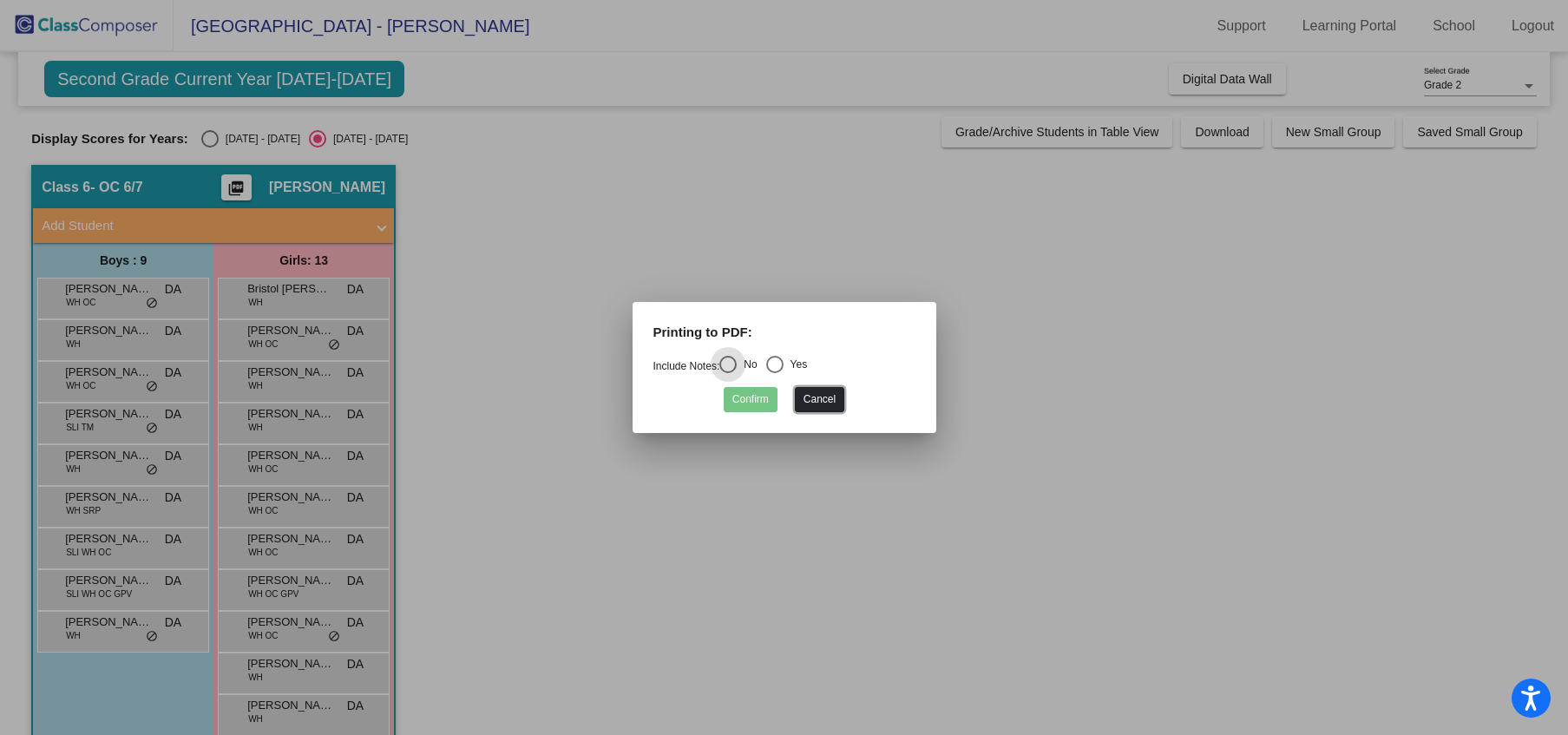
click at [812, 409] on button "Cancel" at bounding box center [819, 400] width 50 height 25
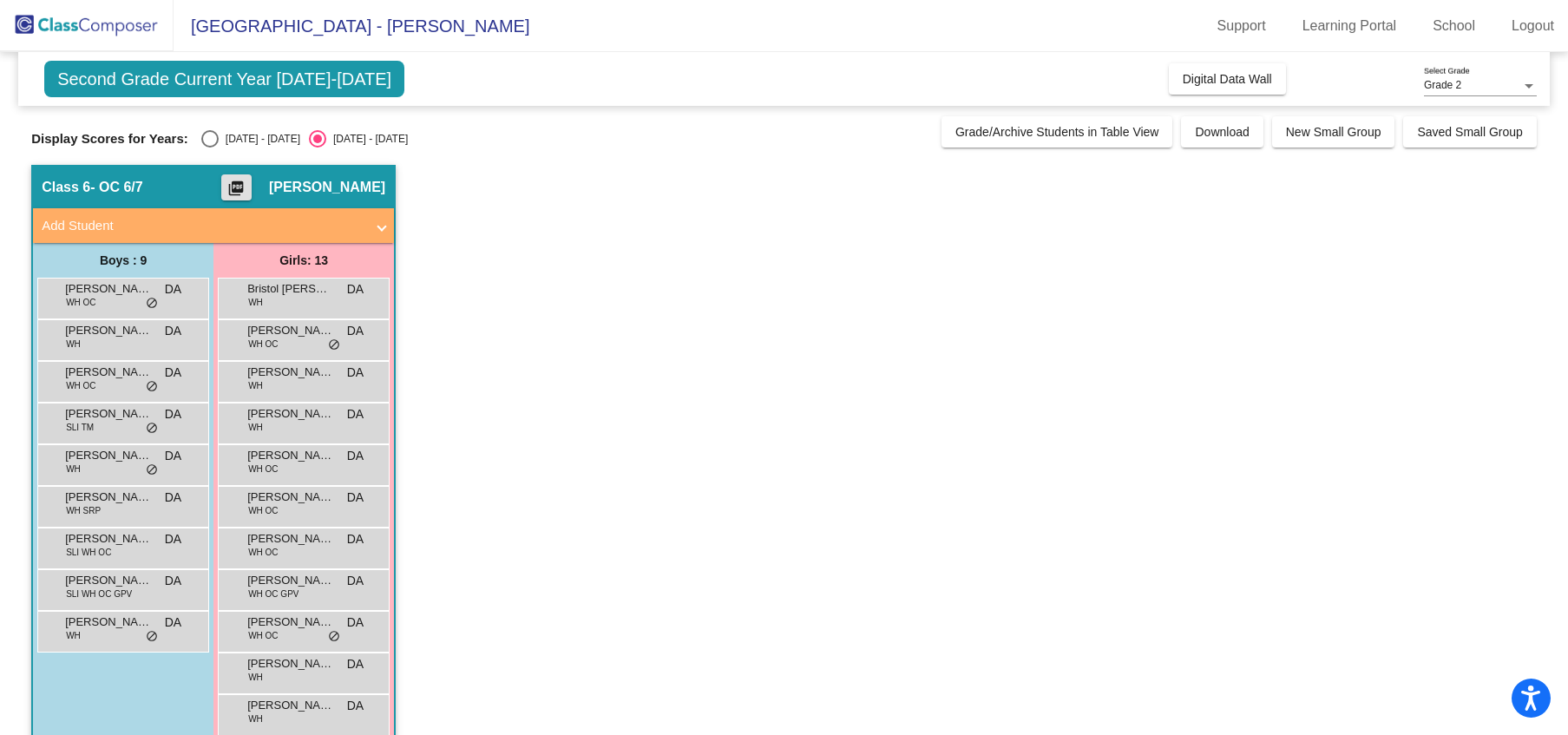
click at [213, 137] on div "Select an option" at bounding box center [210, 139] width 17 height 17
click at [210, 147] on input "[DATE] - [DATE]" at bounding box center [209, 147] width 1 height 1
radio input "true"
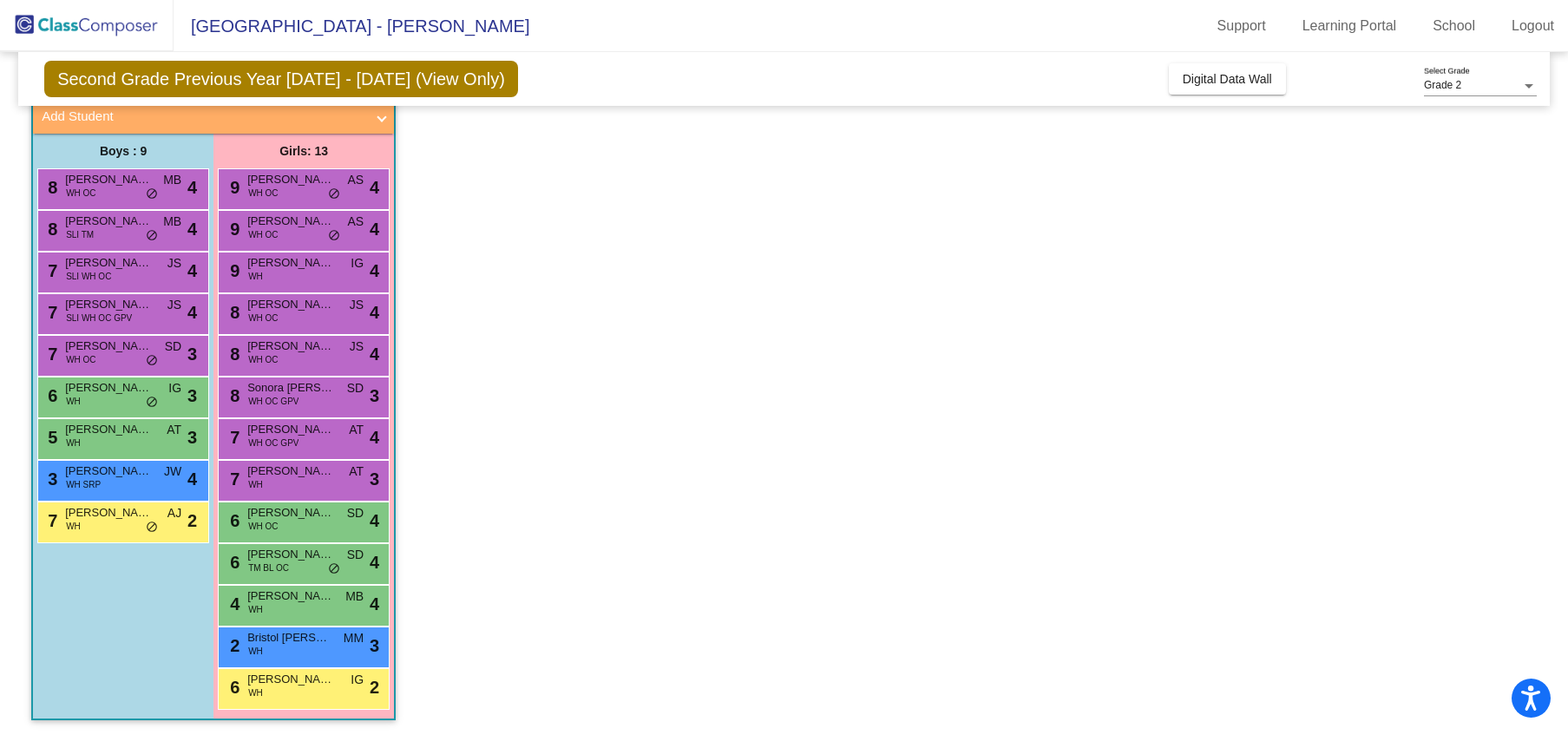
scroll to position [107, 0]
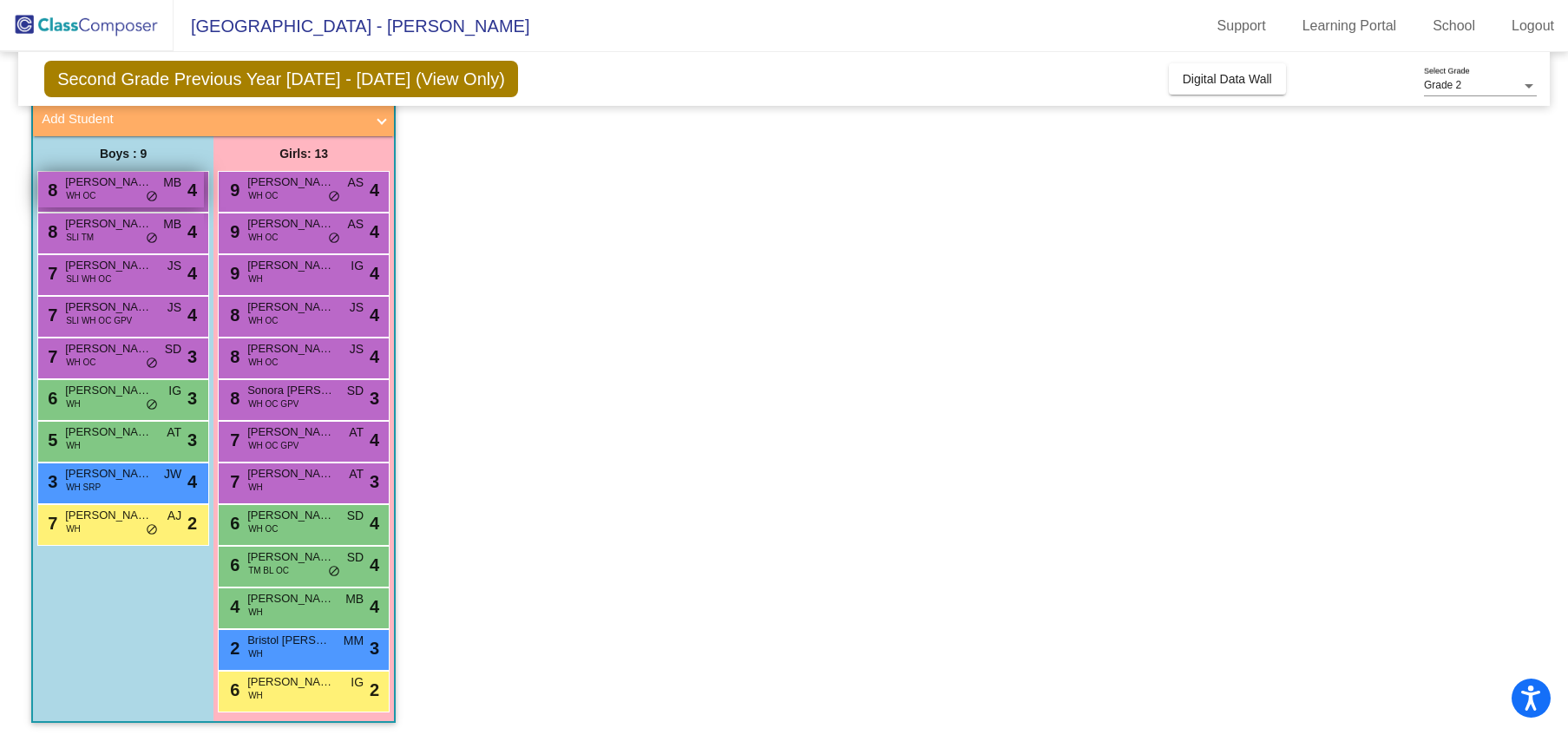
click at [66, 200] on span "WH OC" at bounding box center [80, 196] width 30 height 13
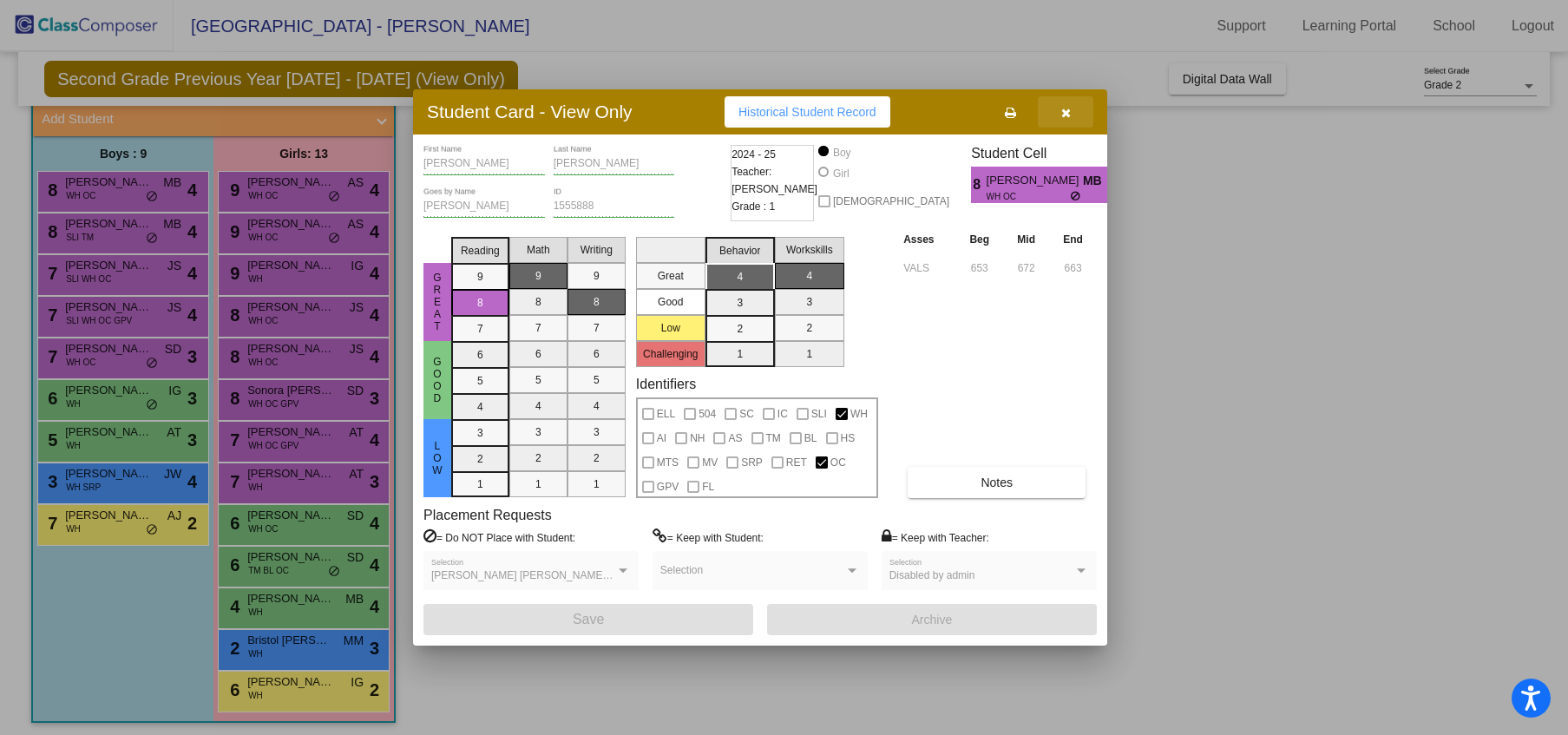
click at [1066, 107] on icon "button" at bounding box center [1066, 113] width 10 height 12
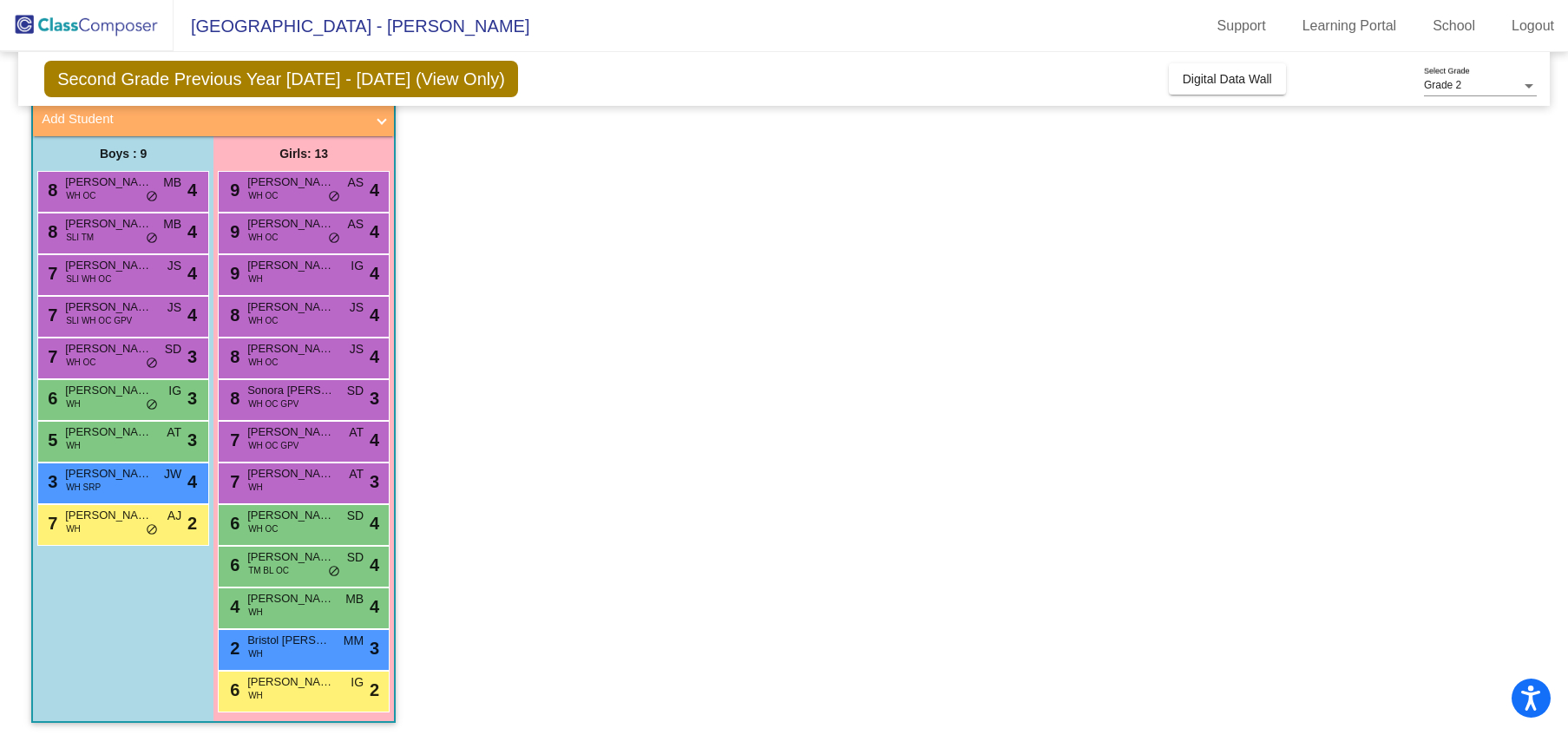
scroll to position [0, 0]
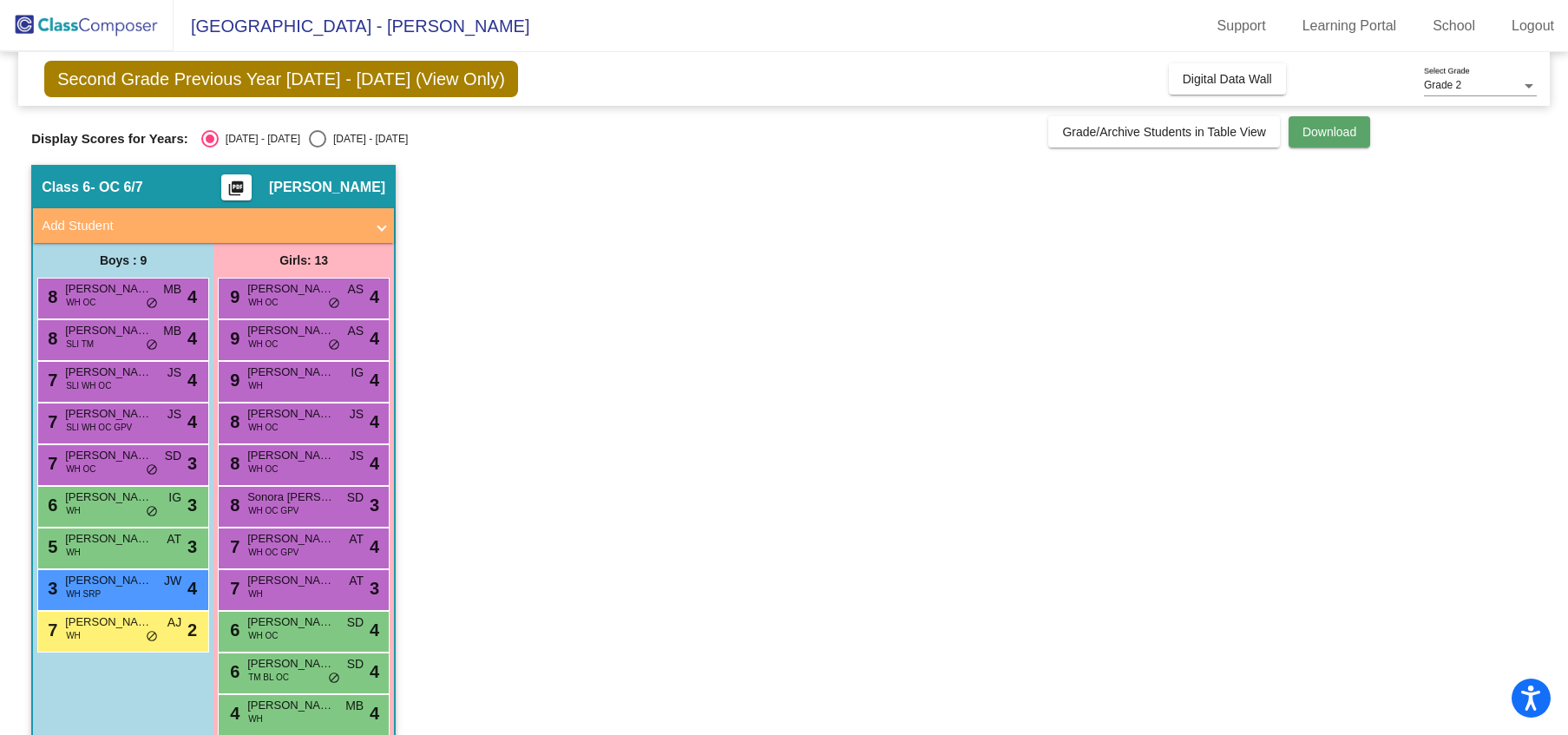
click at [1357, 138] on span "Download" at bounding box center [1329, 132] width 54 height 14
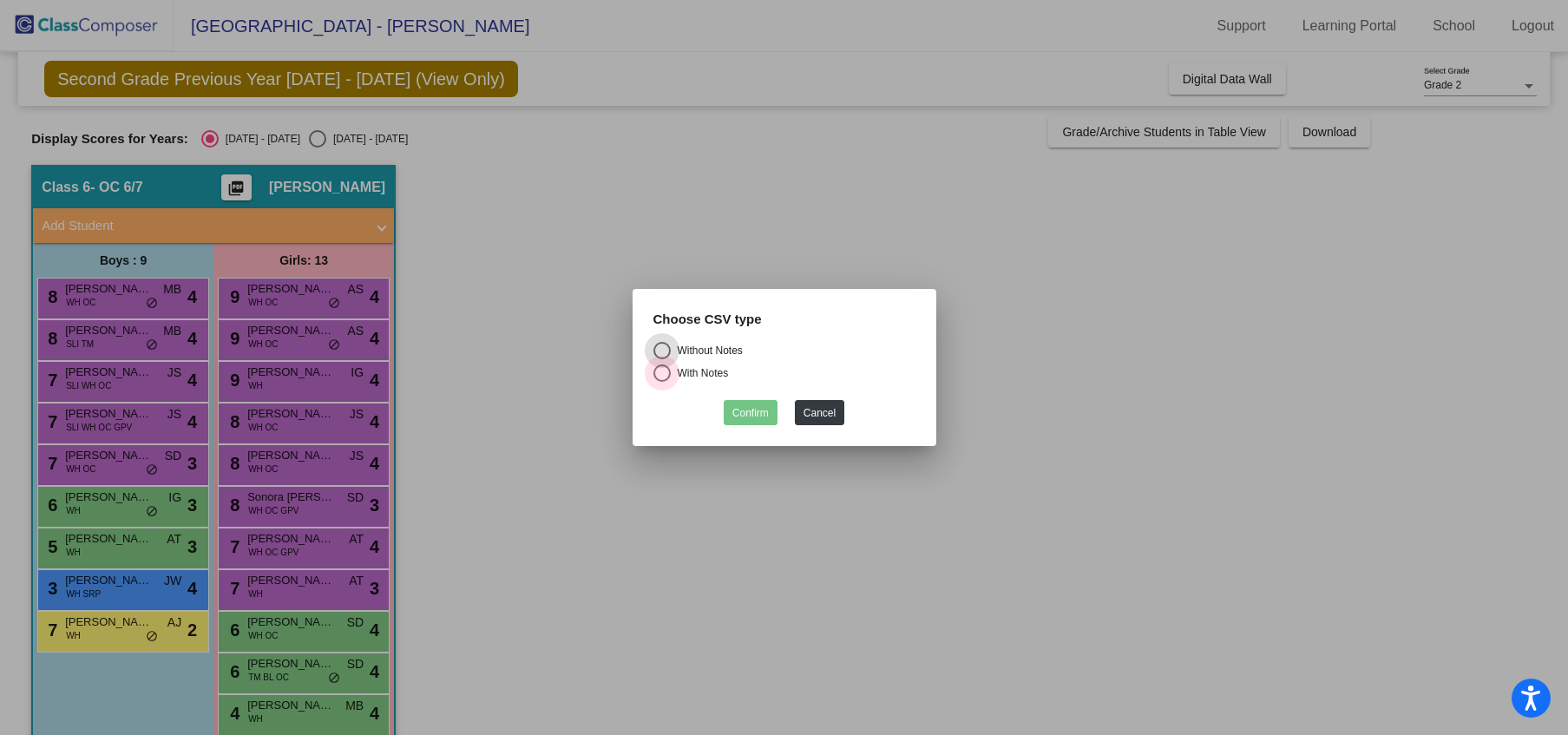
click at [662, 373] on div "Select an option" at bounding box center [662, 373] width 0 height 0
click at [662, 381] on input "With Notes" at bounding box center [662, 381] width 1 height 1
radio input "true"
click at [751, 418] on button "Confirm" at bounding box center [751, 412] width 54 height 25
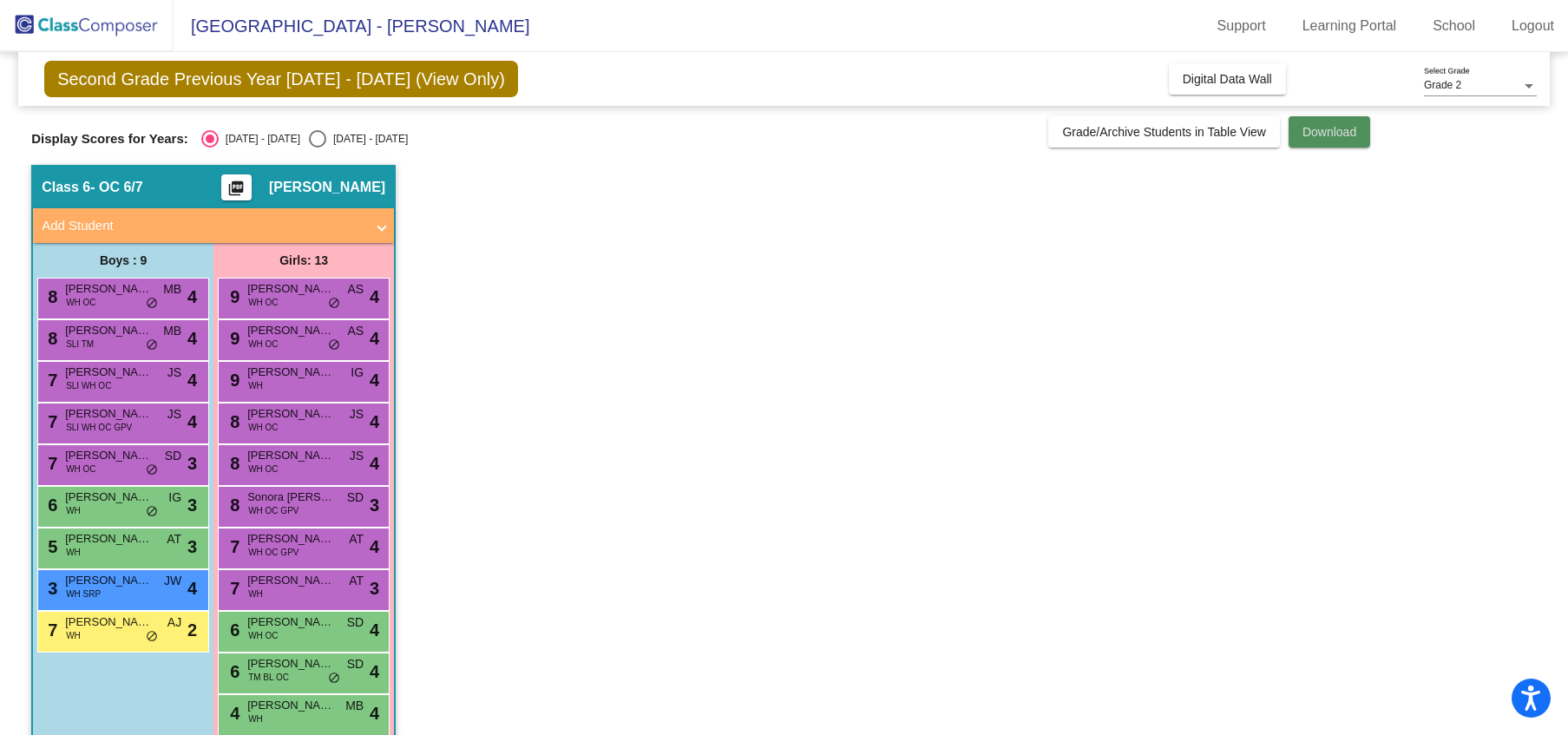
click at [1336, 129] on span "Download" at bounding box center [1329, 132] width 54 height 14
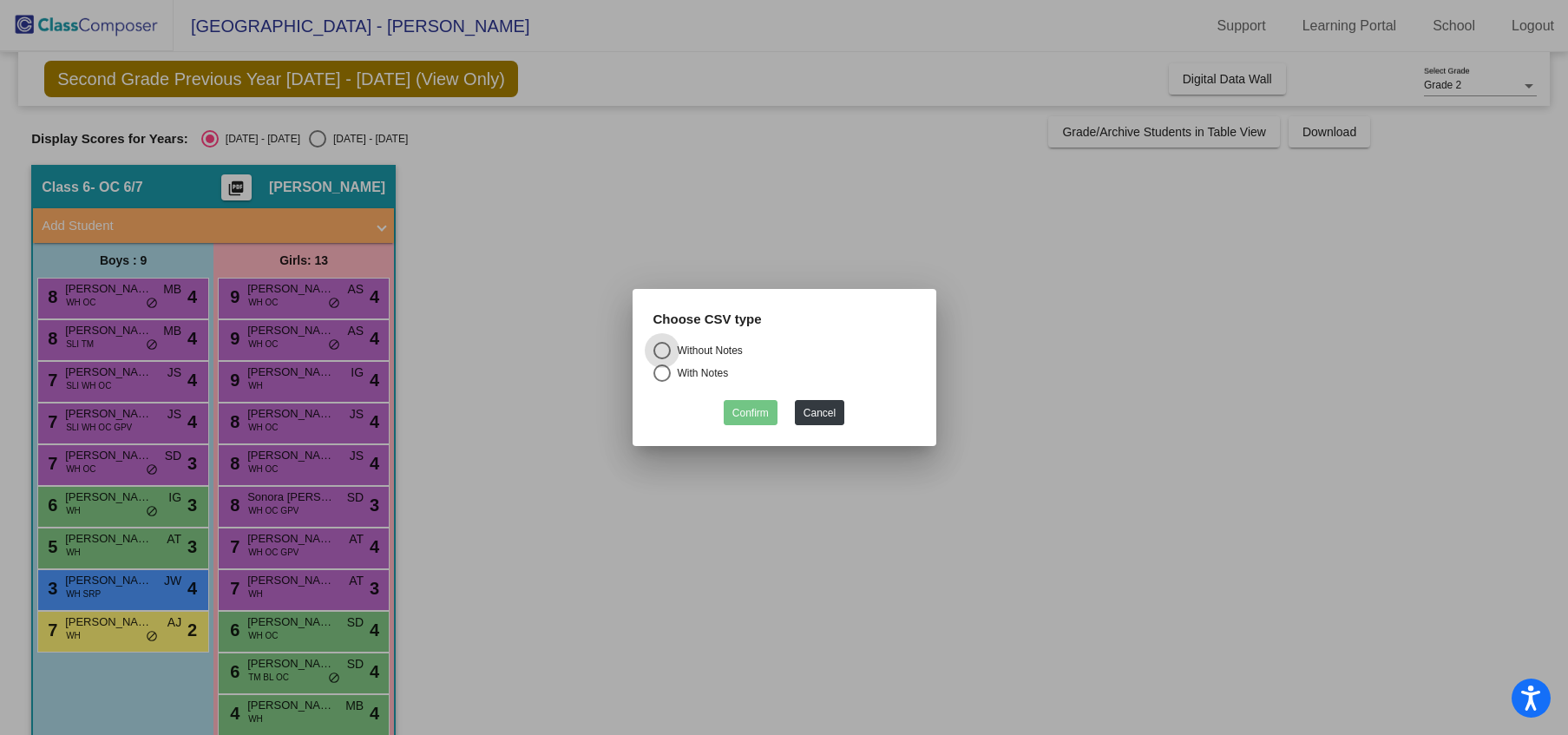
click at [664, 376] on div "Select an option" at bounding box center [662, 373] width 17 height 17
click at [663, 381] on input "With Notes" at bounding box center [662, 381] width 1 height 1
radio input "true"
click at [751, 408] on button "Confirm" at bounding box center [751, 412] width 54 height 25
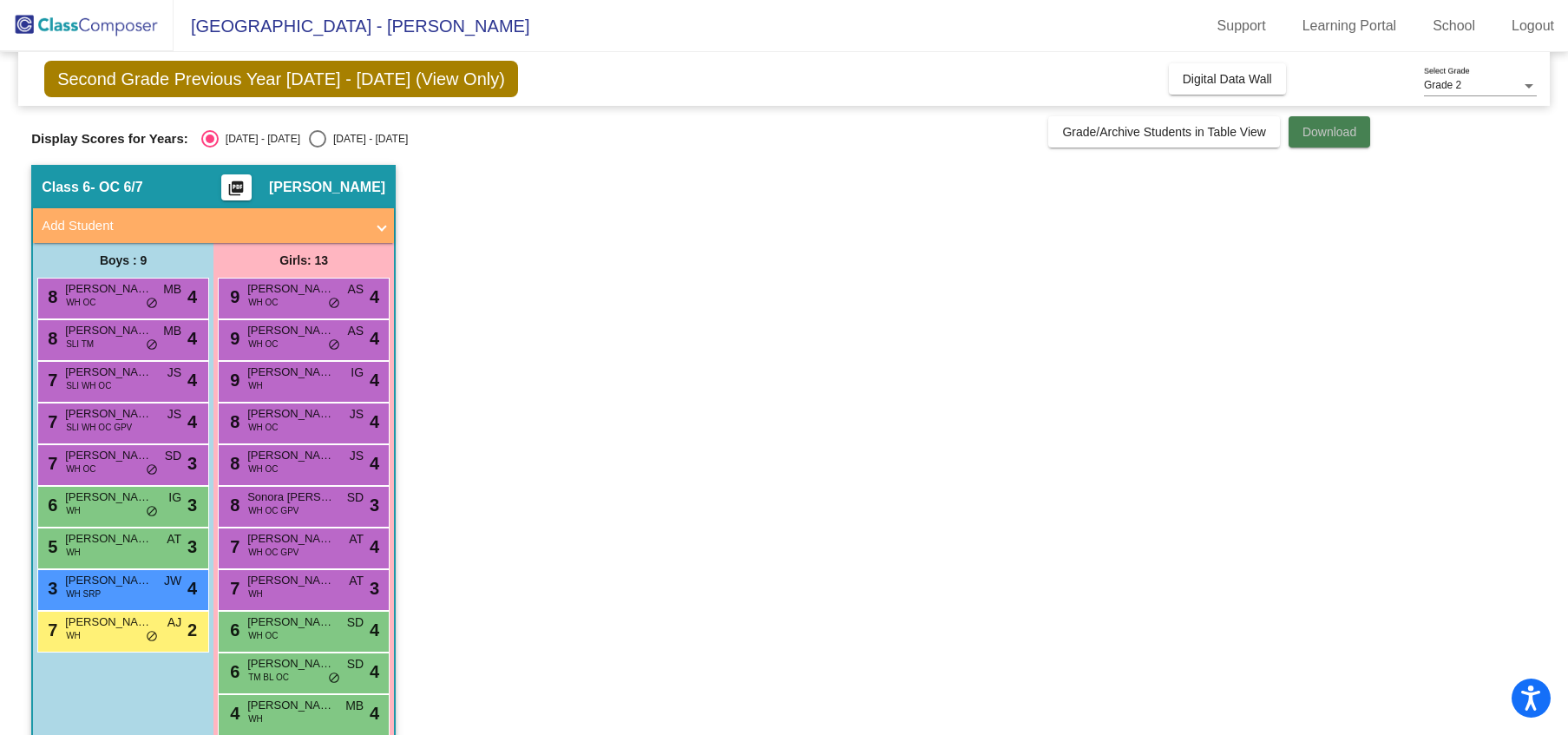
click at [1357, 135] on span "Download" at bounding box center [1329, 132] width 54 height 14
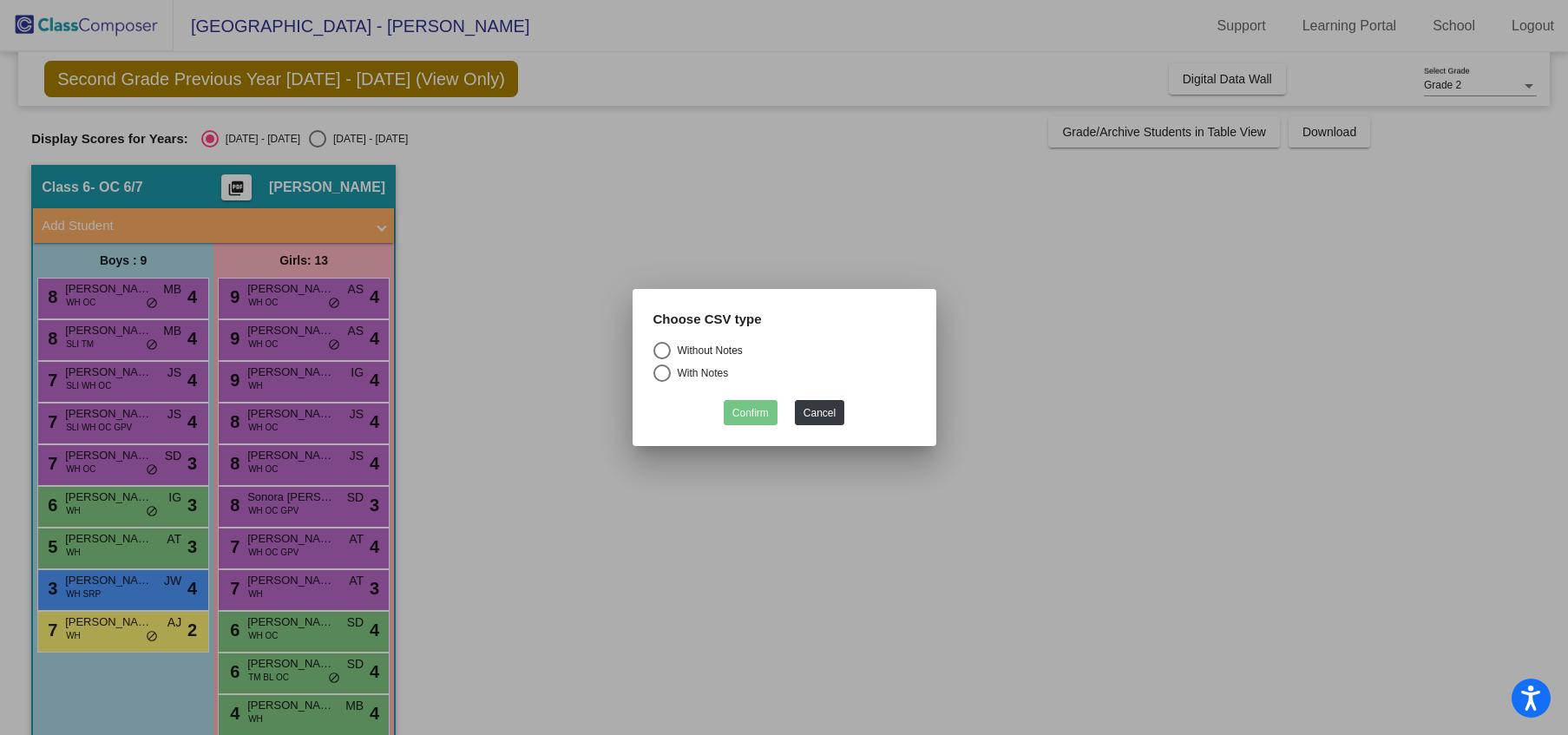
click at [661, 345] on div "Select an option" at bounding box center [662, 351] width 17 height 17
click at [662, 359] on input "Without Notes" at bounding box center [662, 359] width 1 height 1
radio input "true"
click at [756, 416] on button "Confirm" at bounding box center [751, 412] width 54 height 25
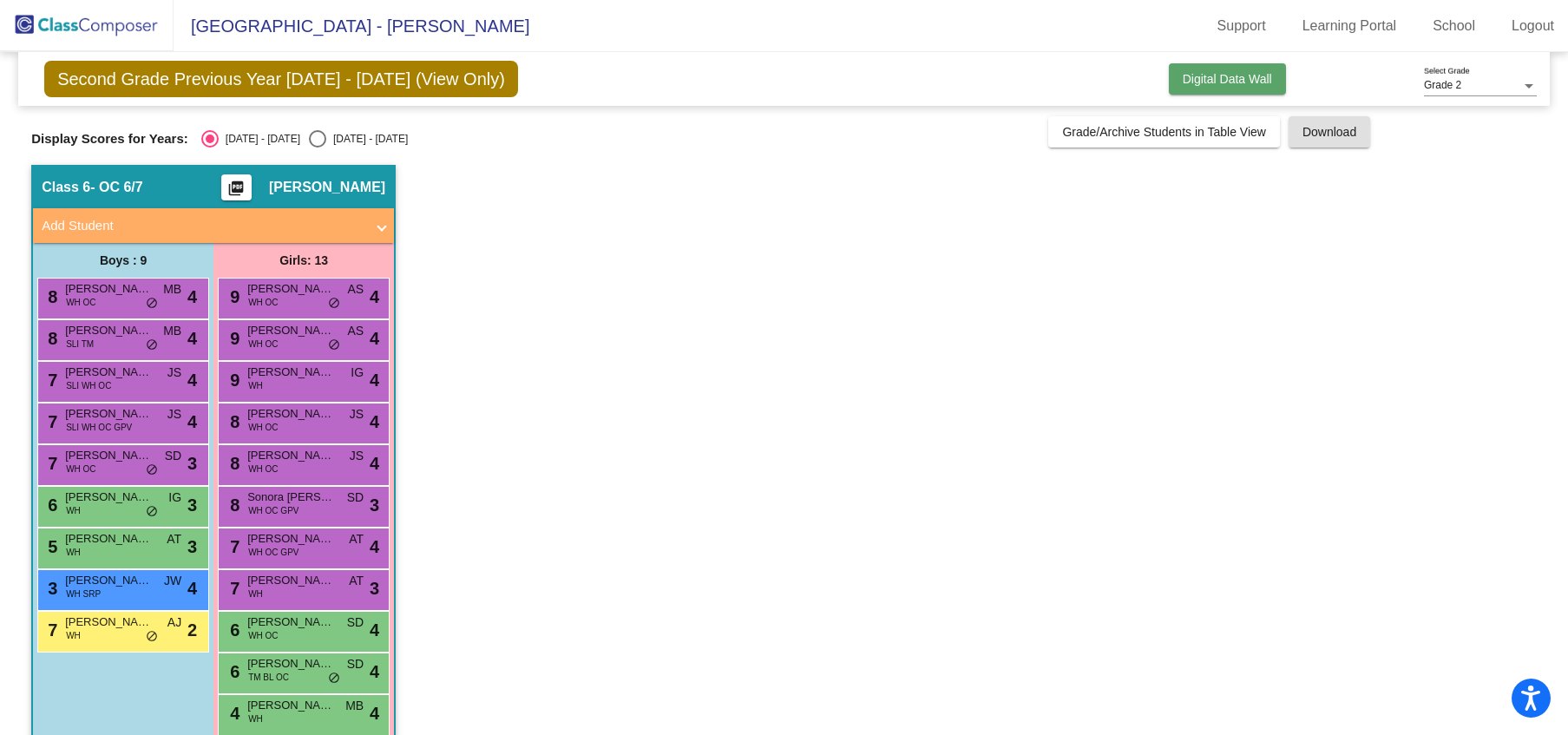
click at [1218, 80] on span "Digital Data Wall" at bounding box center [1227, 78] width 89 height 14
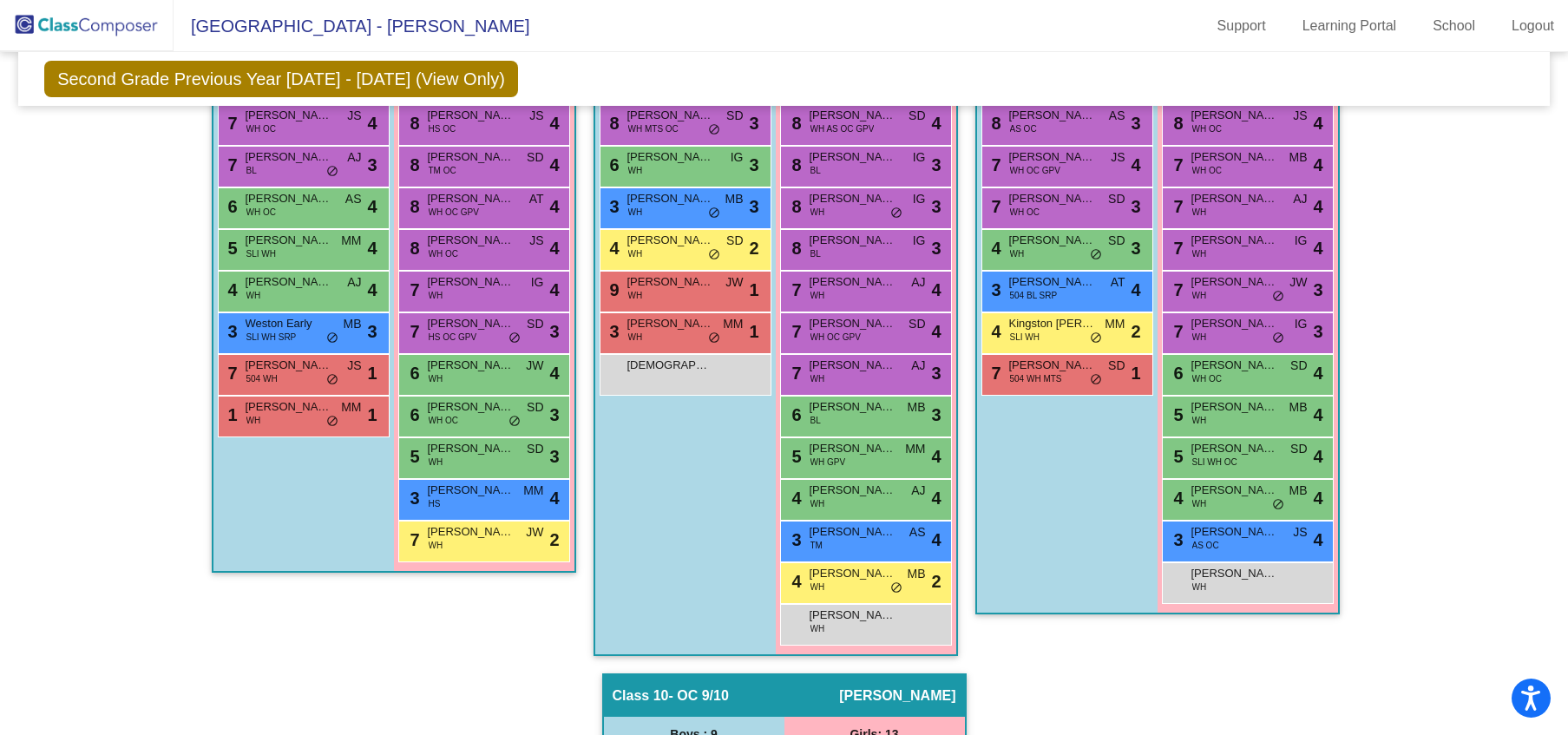
scroll to position [1992, 0]
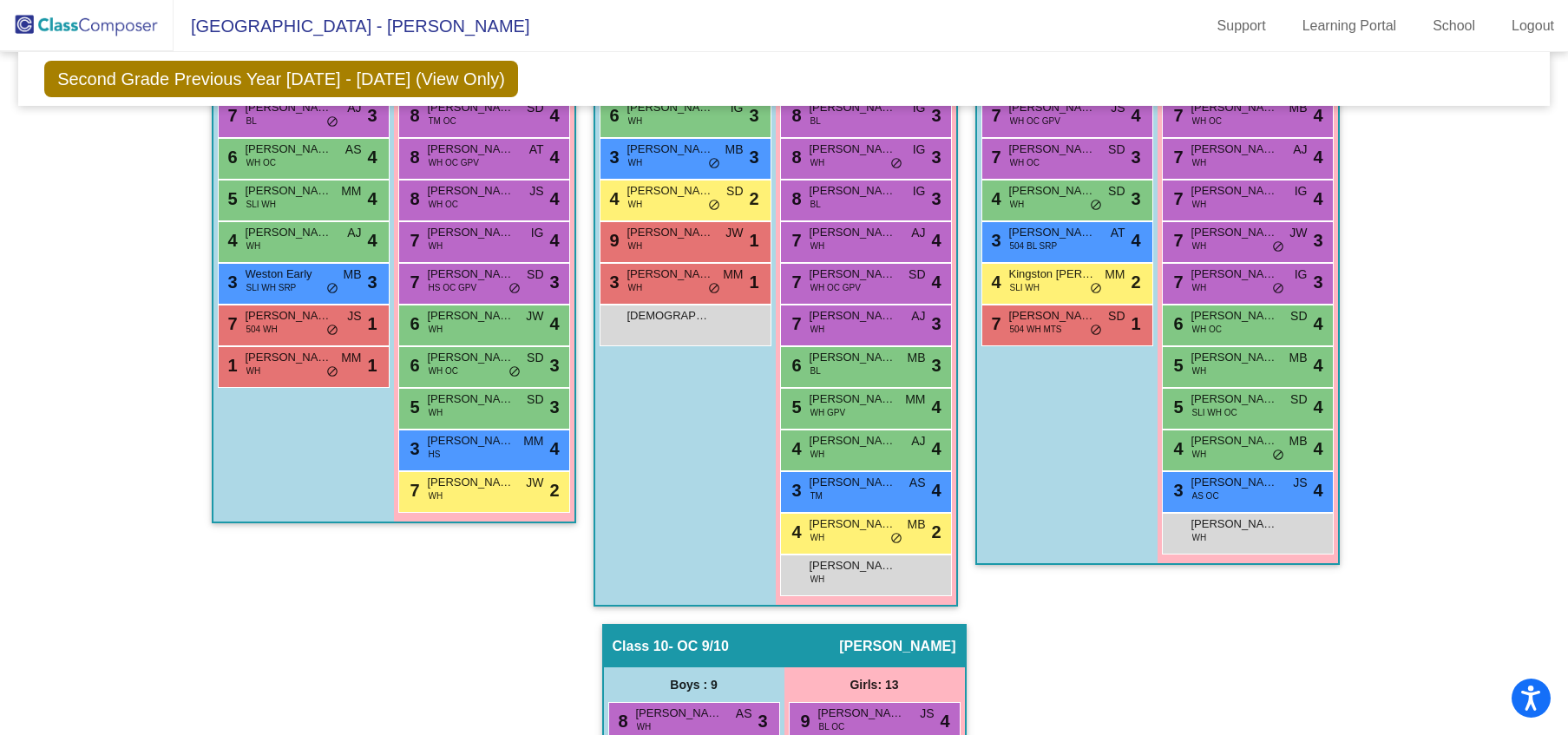
scroll to position [2040, 0]
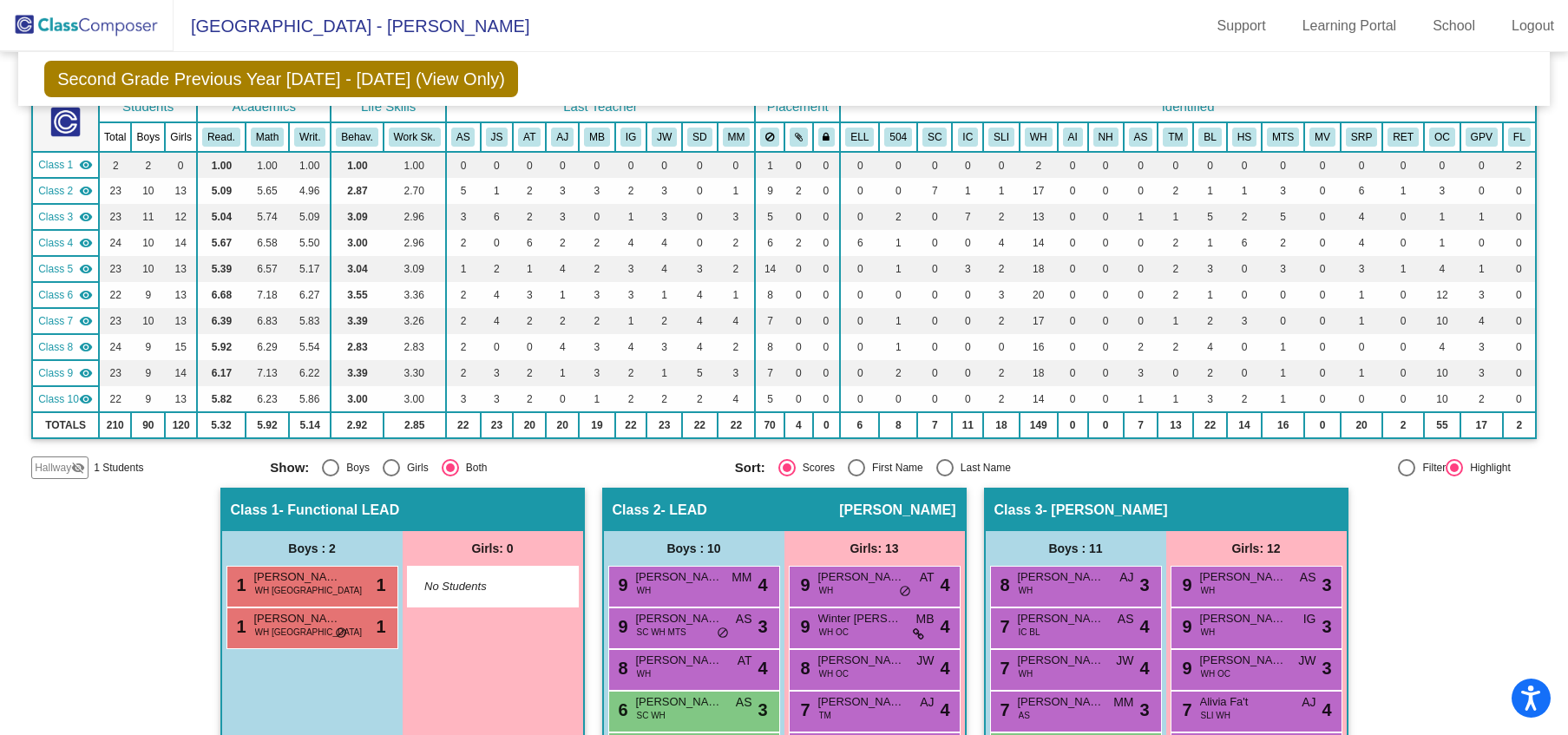
scroll to position [0, 0]
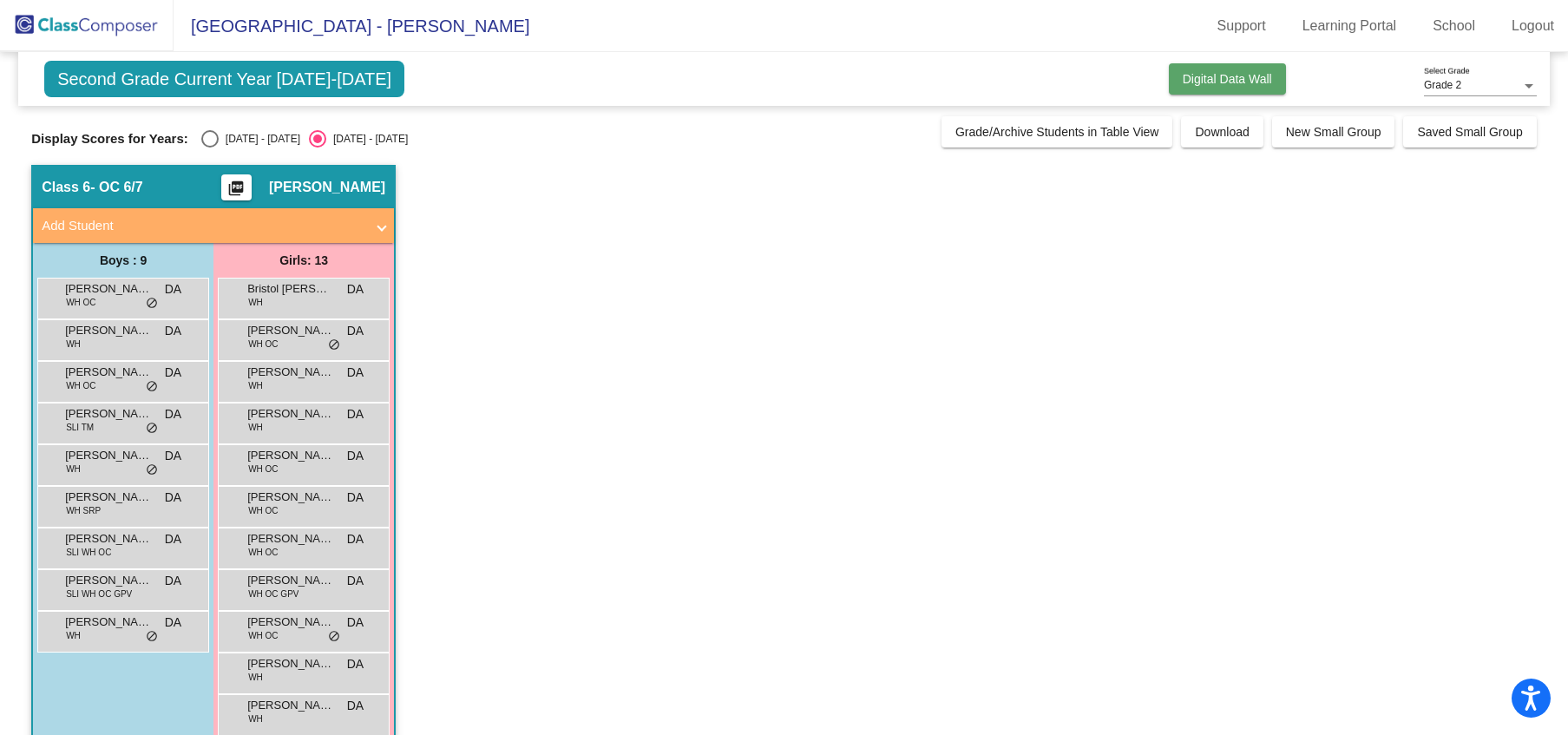
click at [1198, 85] on span "Digital Data Wall" at bounding box center [1227, 78] width 89 height 14
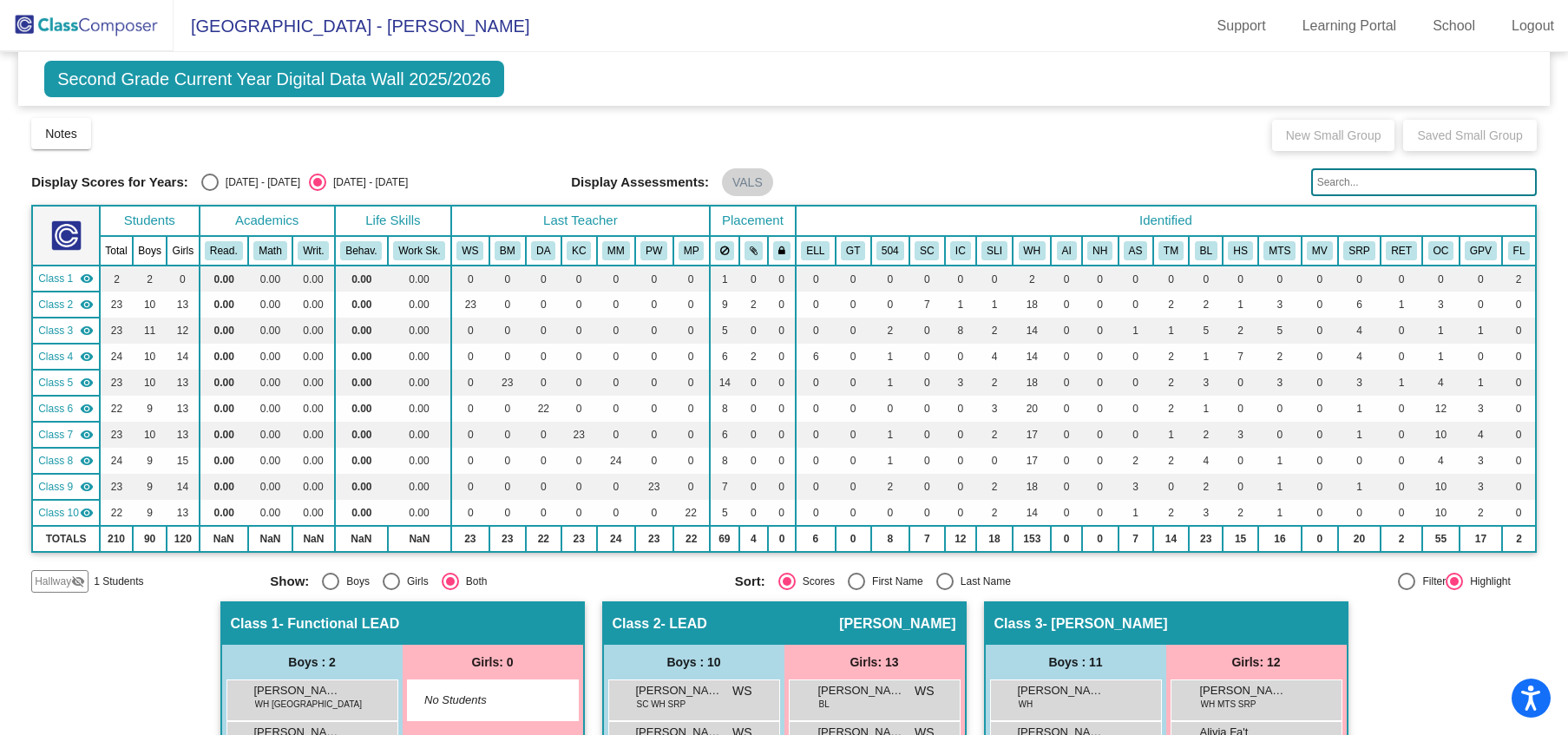
click at [415, 89] on span "Second Grade Current Year Digital Data Wall 2025/2026" at bounding box center [273, 79] width 460 height 36
click at [410, 85] on span "Second Grade Current Year Digital Data Wall 2025/2026" at bounding box center [273, 79] width 460 height 36
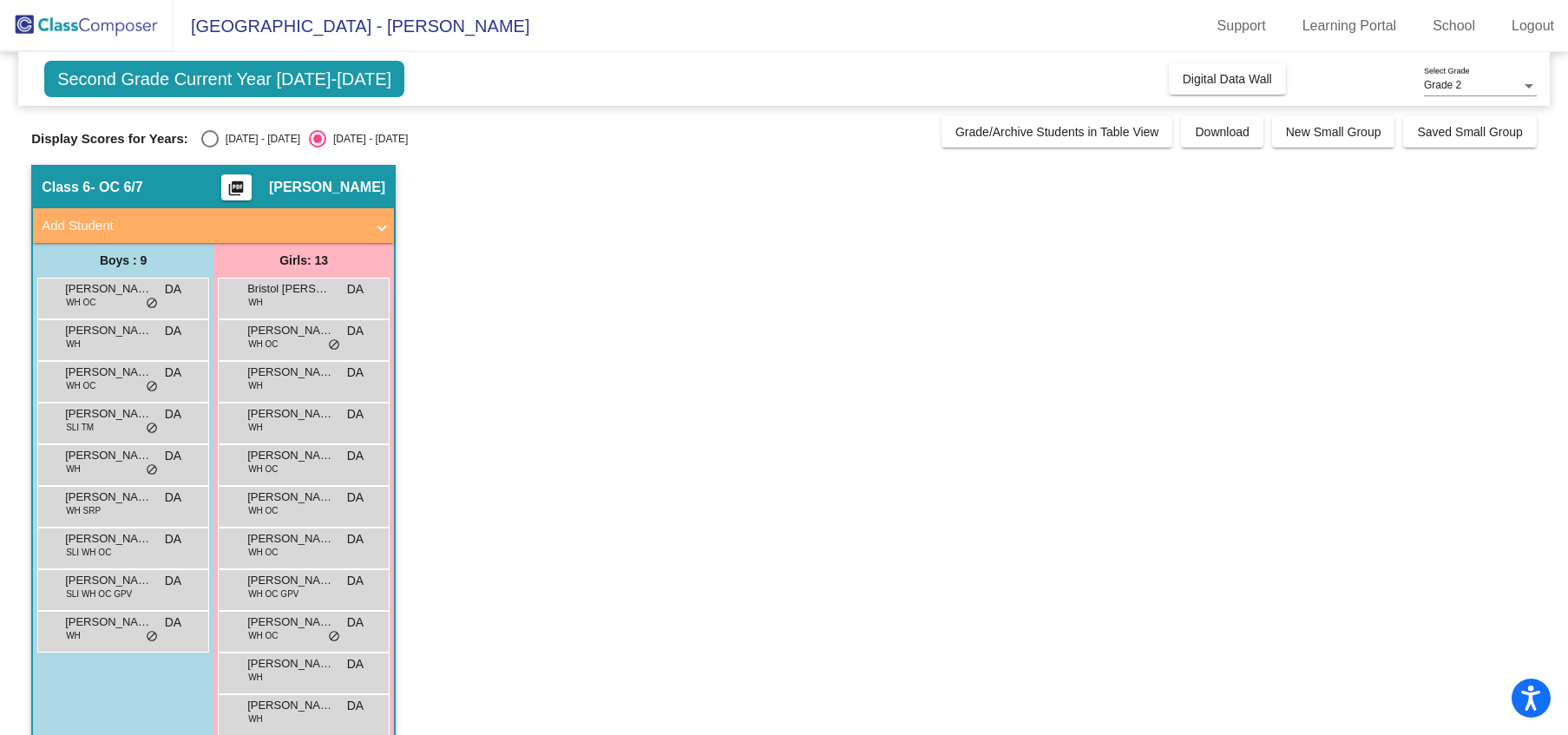
click at [211, 141] on div "Select an option" at bounding box center [210, 139] width 17 height 17
click at [210, 147] on input "[DATE] - [DATE]" at bounding box center [209, 147] width 1 height 1
radio input "true"
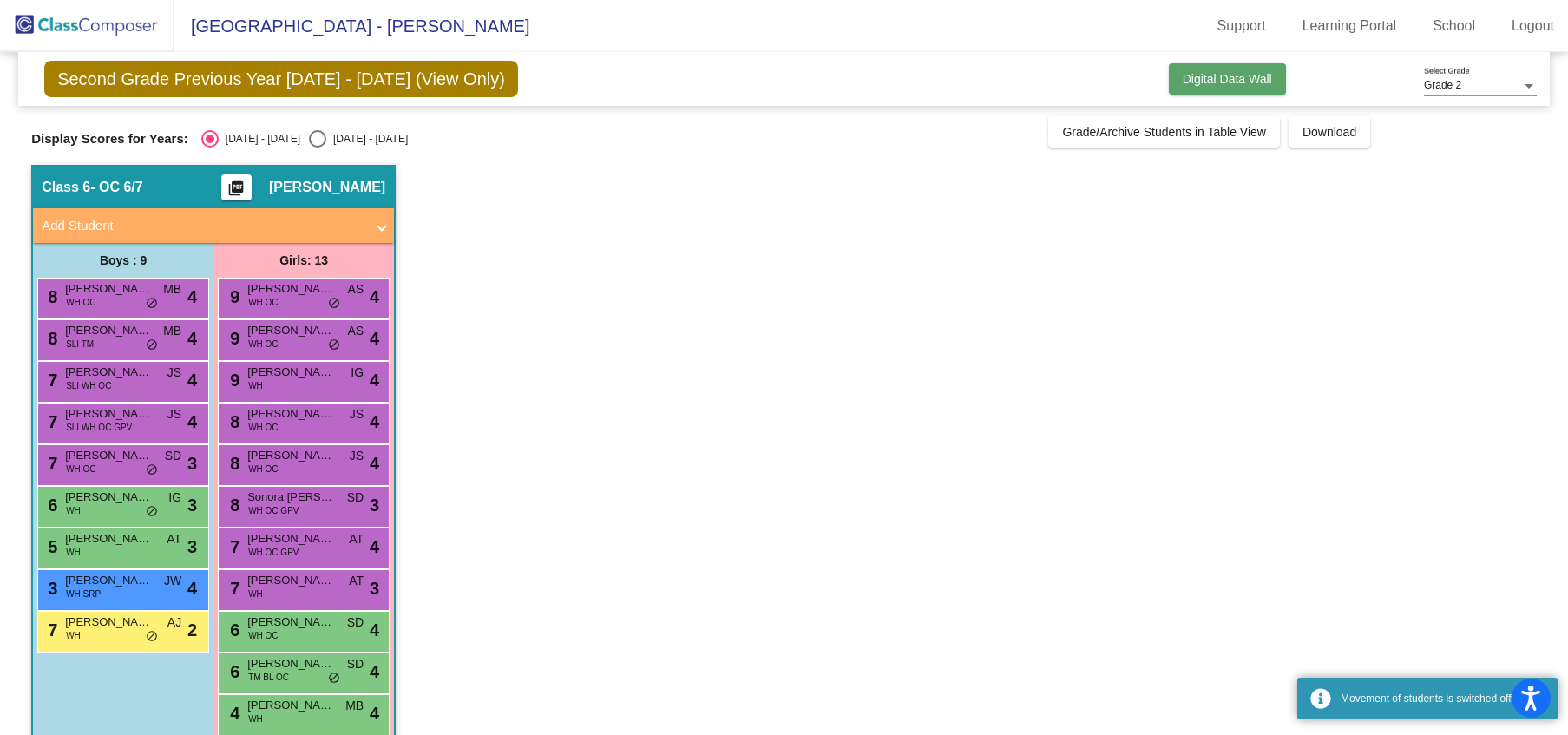
click at [1212, 73] on span "Digital Data Wall" at bounding box center [1227, 78] width 89 height 14
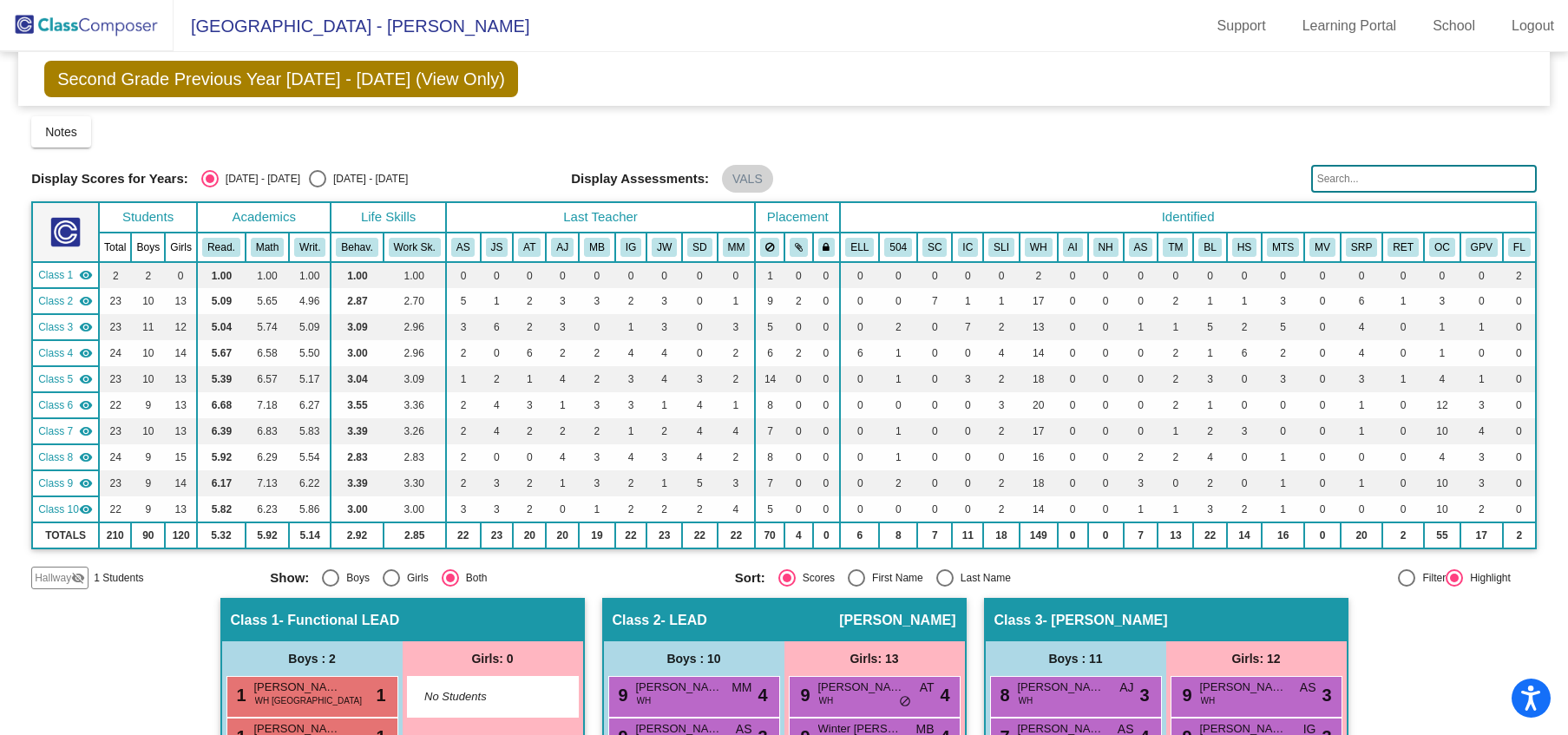
scroll to position [0, 126]
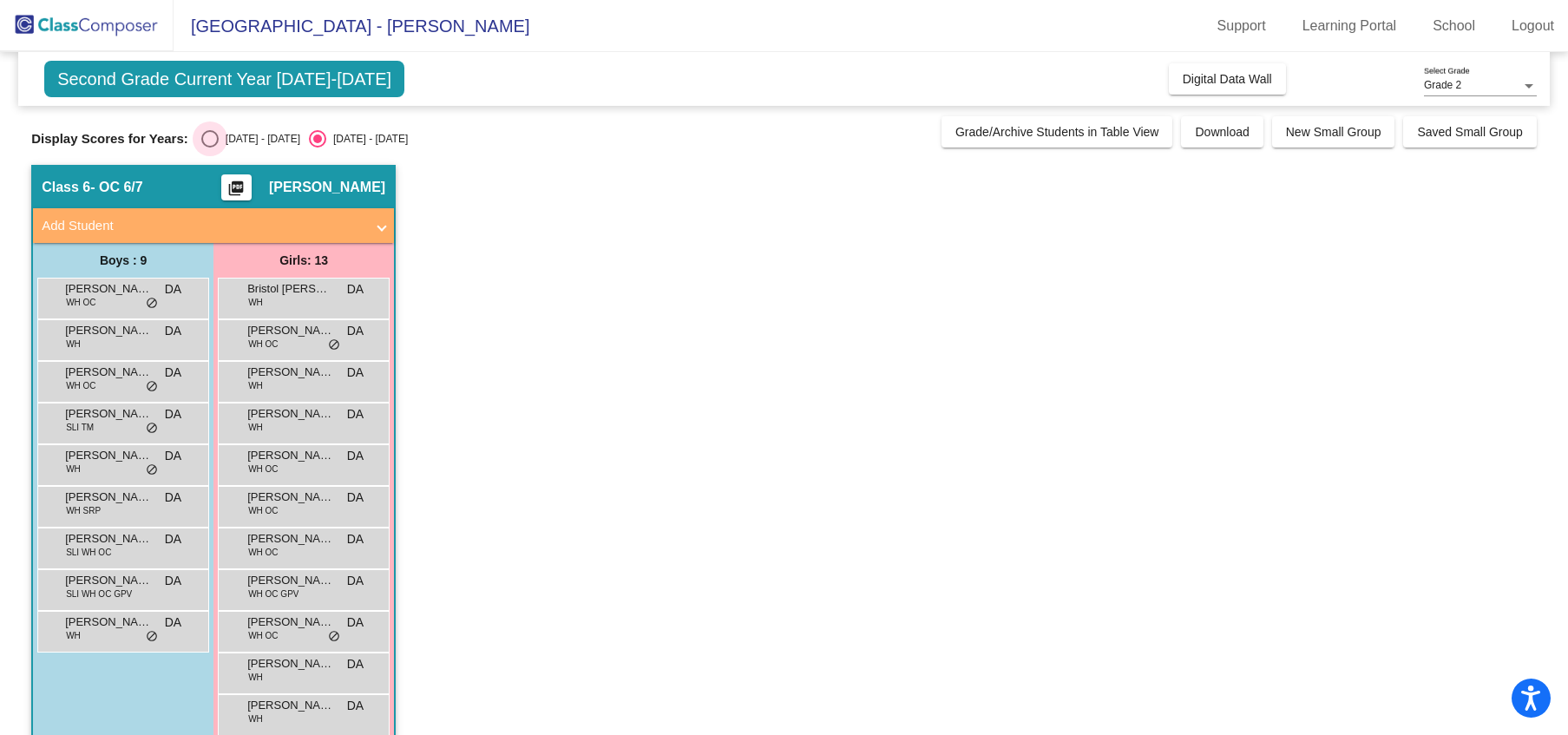
click at [206, 138] on div "Select an option" at bounding box center [210, 139] width 17 height 17
click at [209, 147] on input "[DATE] - [DATE]" at bounding box center [209, 147] width 1 height 1
radio input "true"
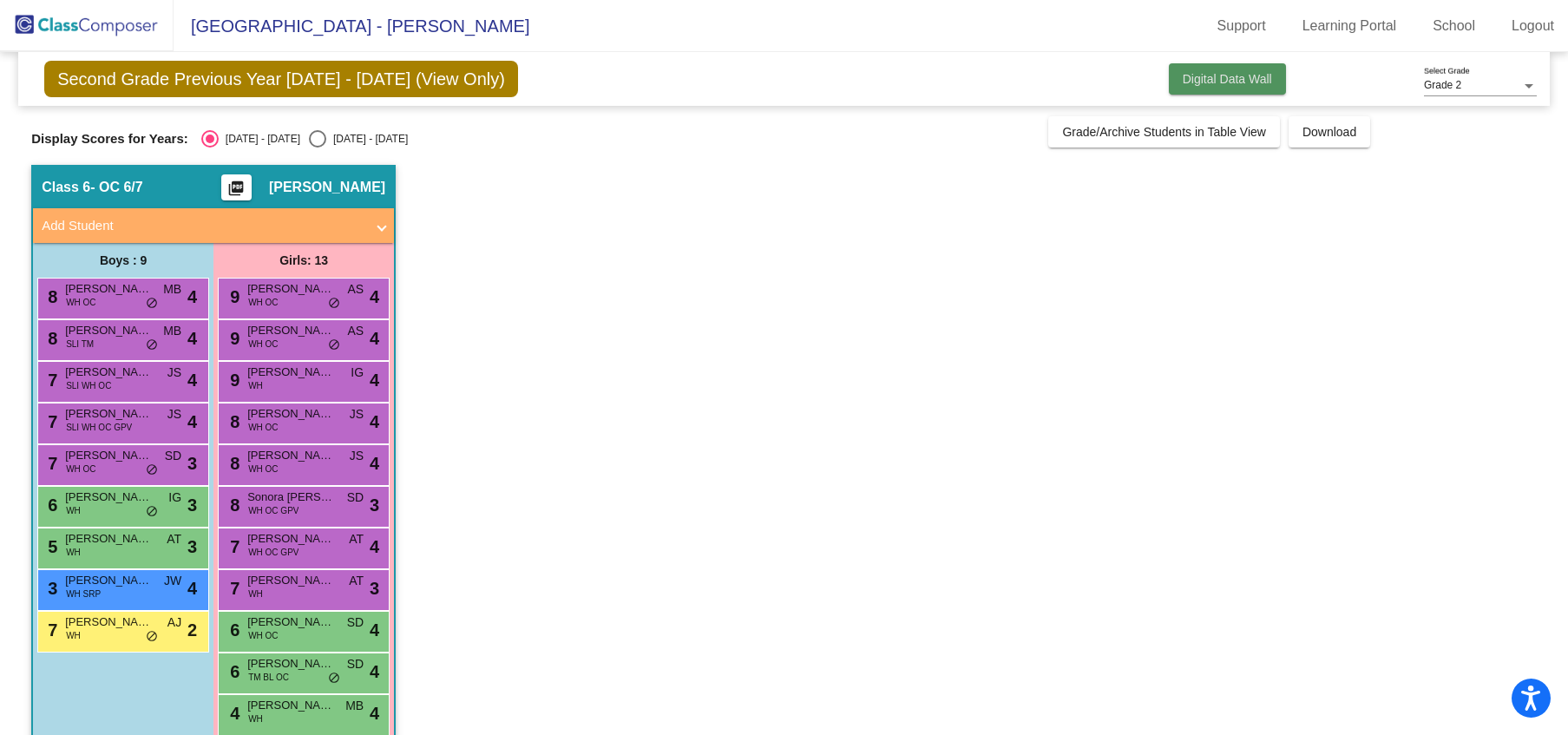
click at [1216, 88] on button "Digital Data Wall" at bounding box center [1228, 78] width 118 height 32
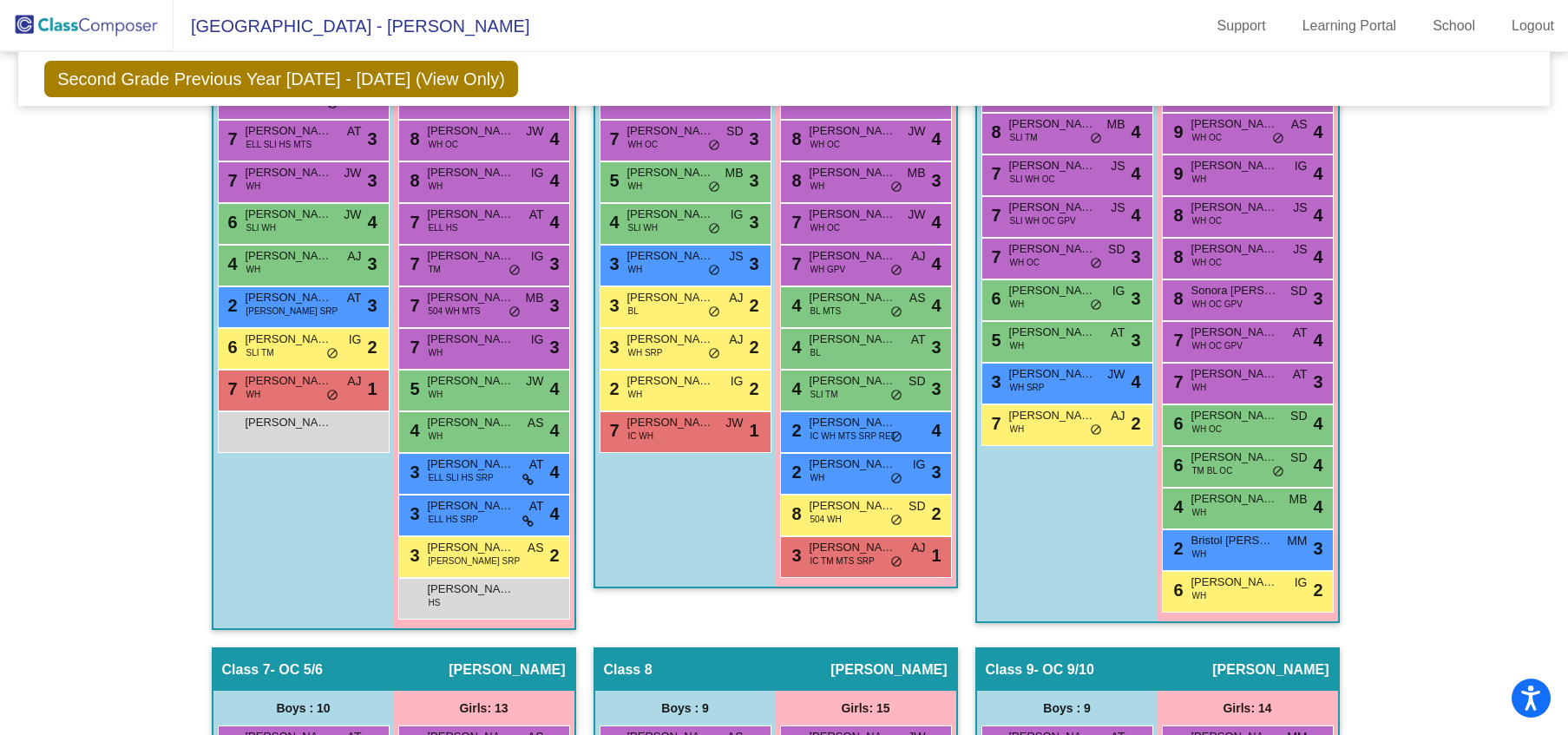
scroll to position [1288, 0]
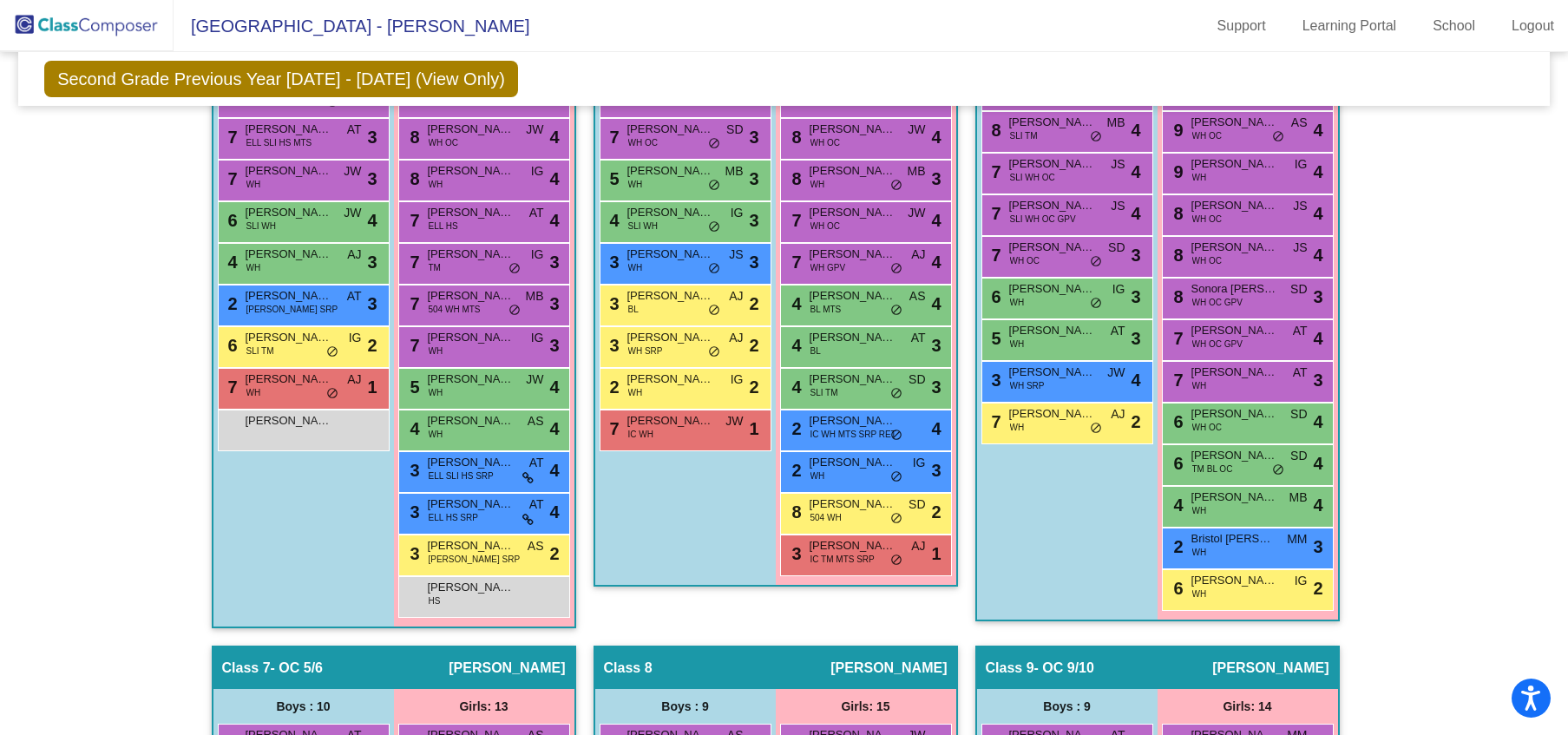
click at [1322, 28] on span at bounding box center [1325, 17] width 7 height 20
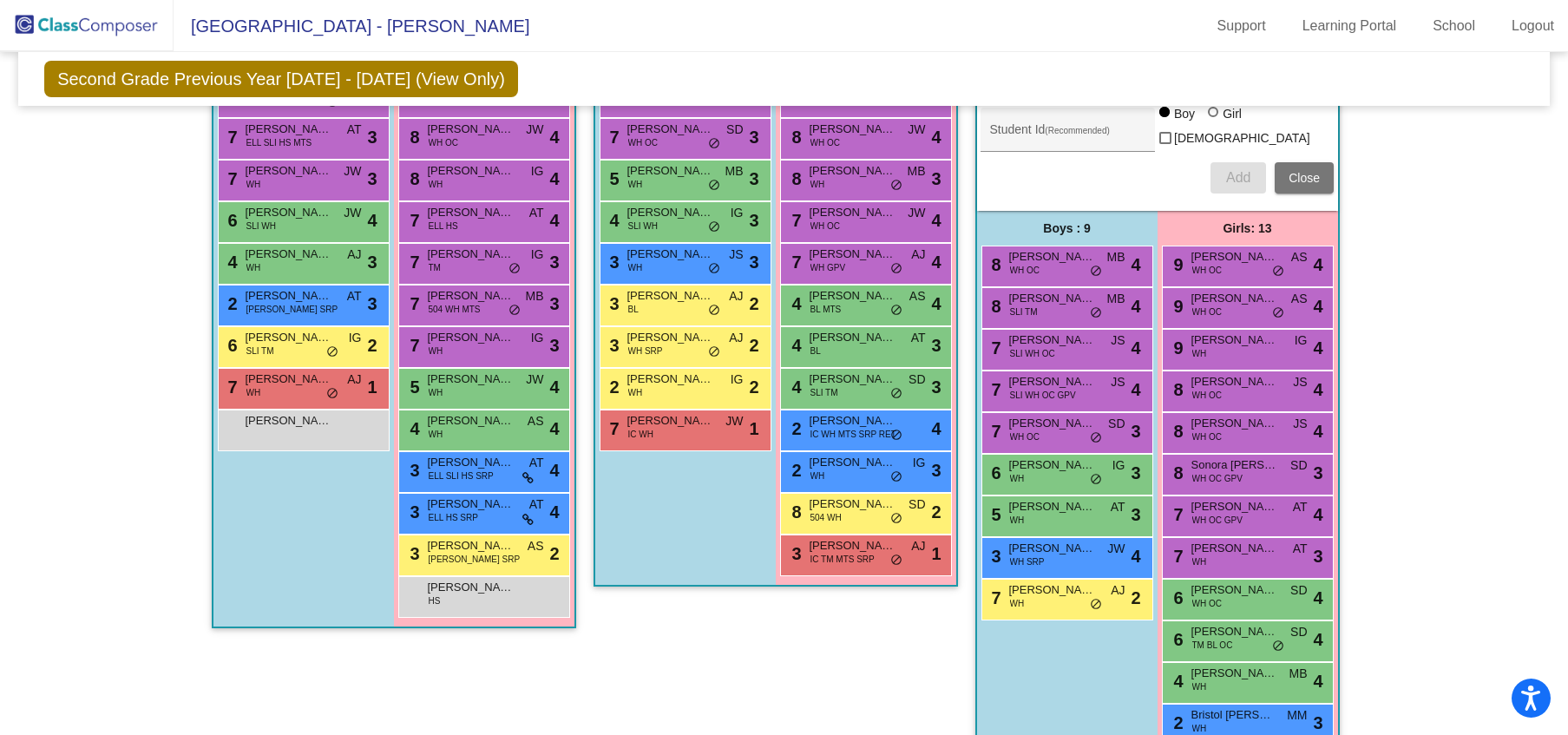
click at [1308, 184] on span "Close" at bounding box center [1304, 178] width 32 height 14
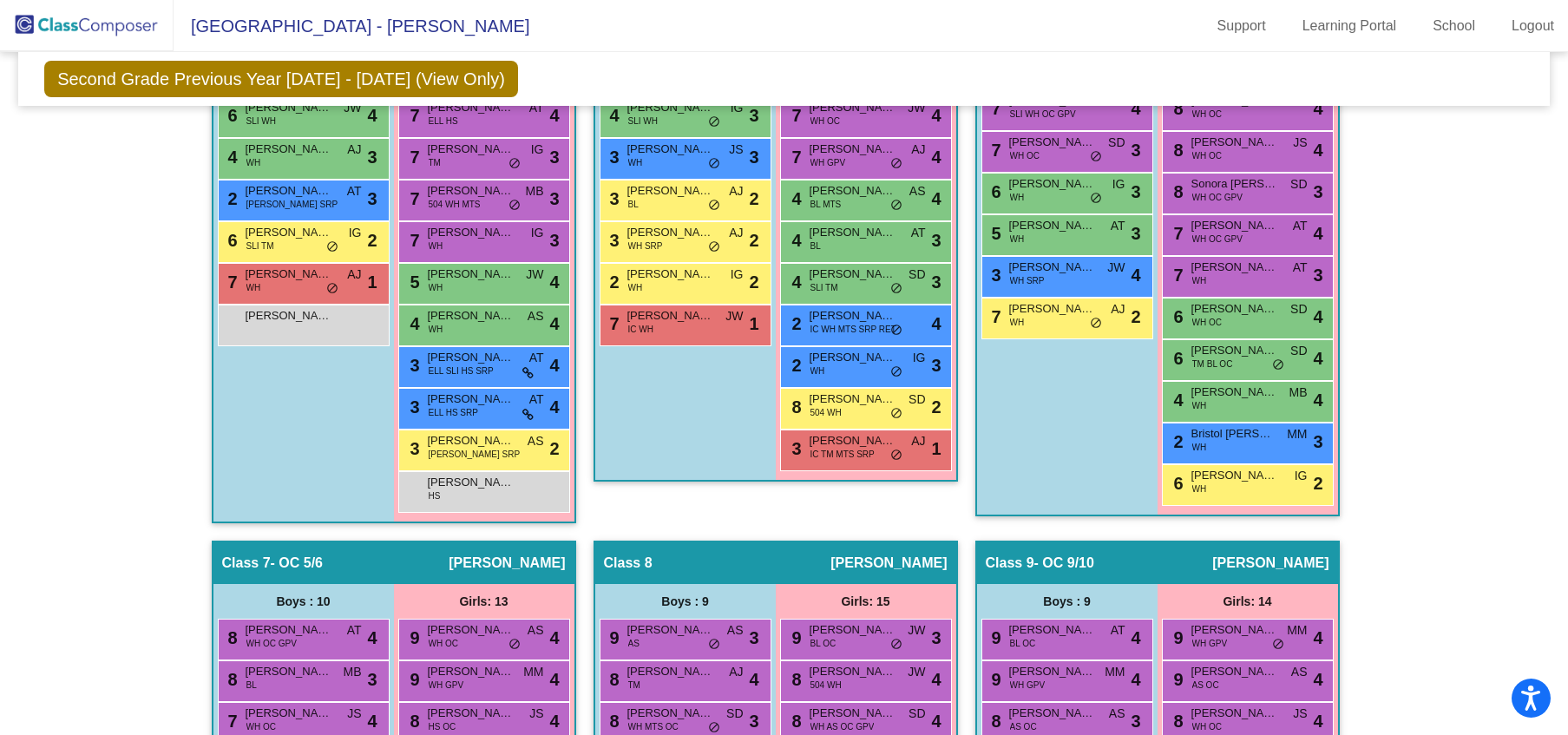
scroll to position [1394, 0]
